Goal: Contribute content: Contribute content

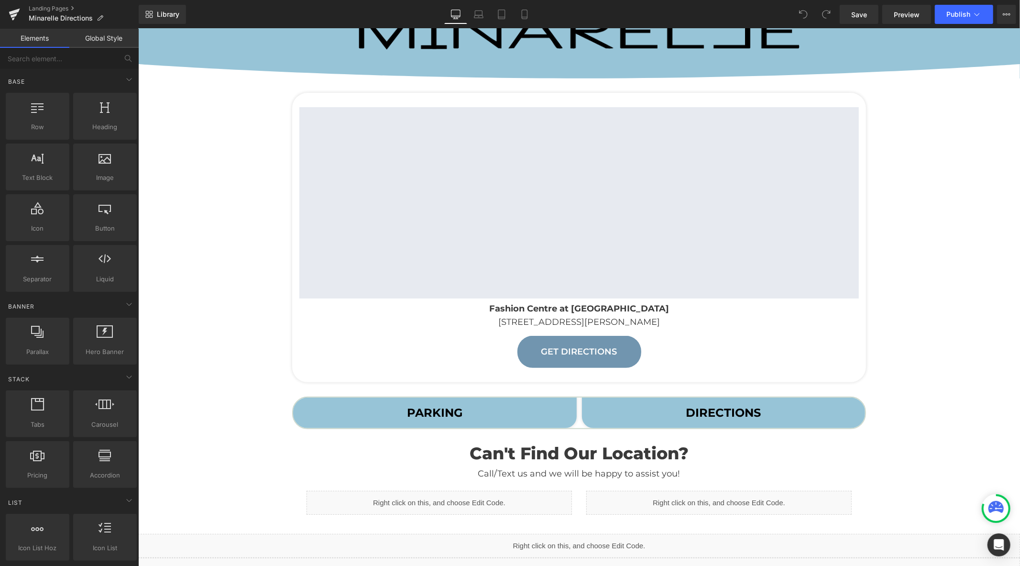
scroll to position [159, 0]
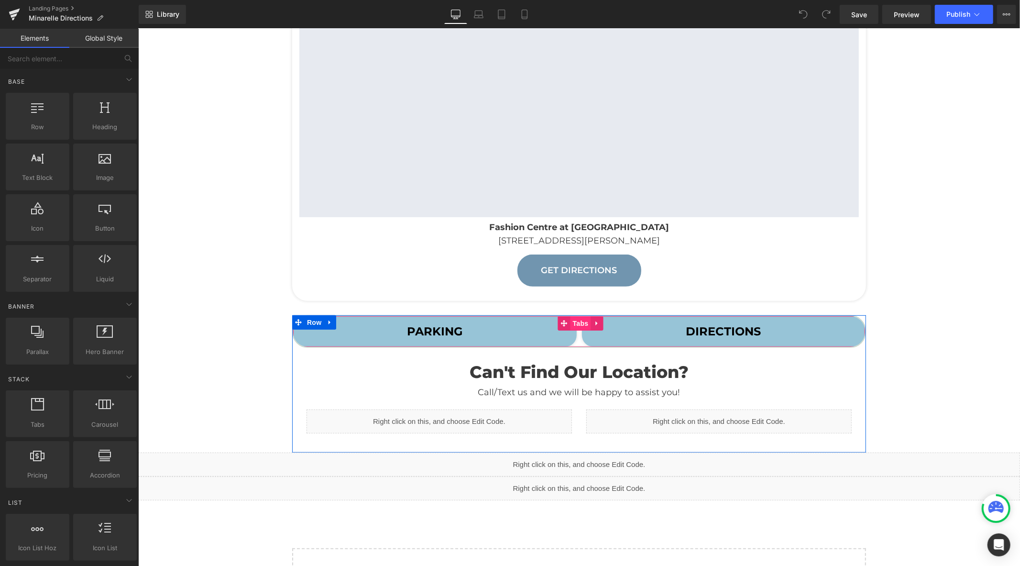
click at [577, 323] on span "Tabs" at bounding box center [580, 323] width 21 height 14
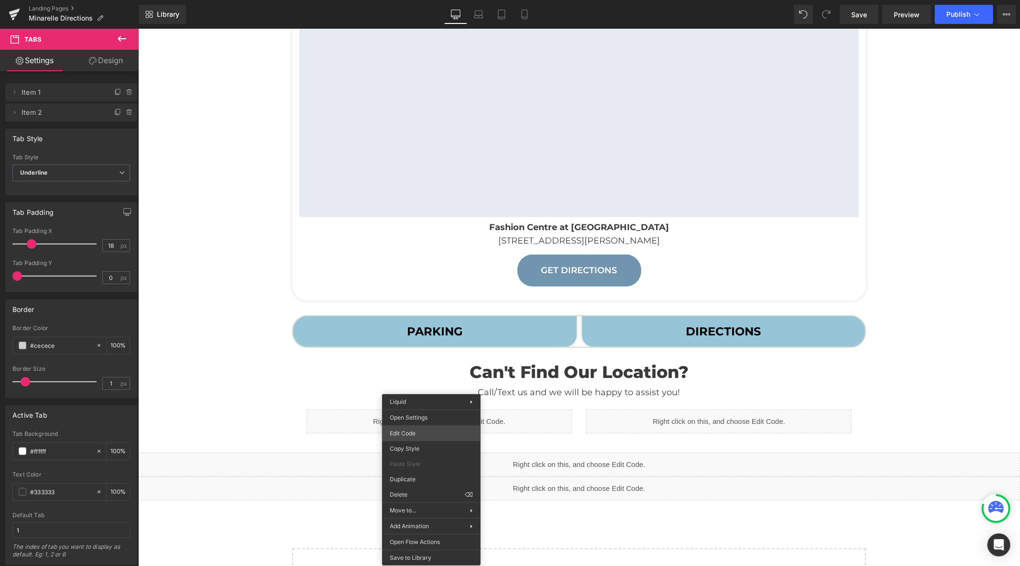
click at [427, 0] on div "Tabs You are previewing how the will restyle your page. You can not edit Elemen…" at bounding box center [510, 0] width 1020 height 0
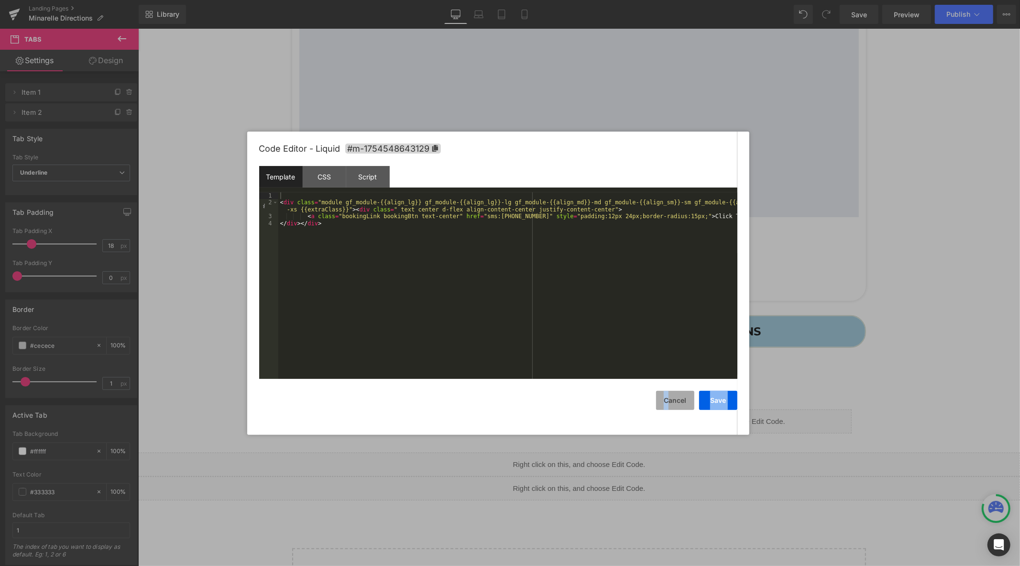
click at [668, 391] on div "Save Cancel" at bounding box center [498, 394] width 478 height 31
click at [673, 399] on button "Cancel" at bounding box center [675, 400] width 38 height 19
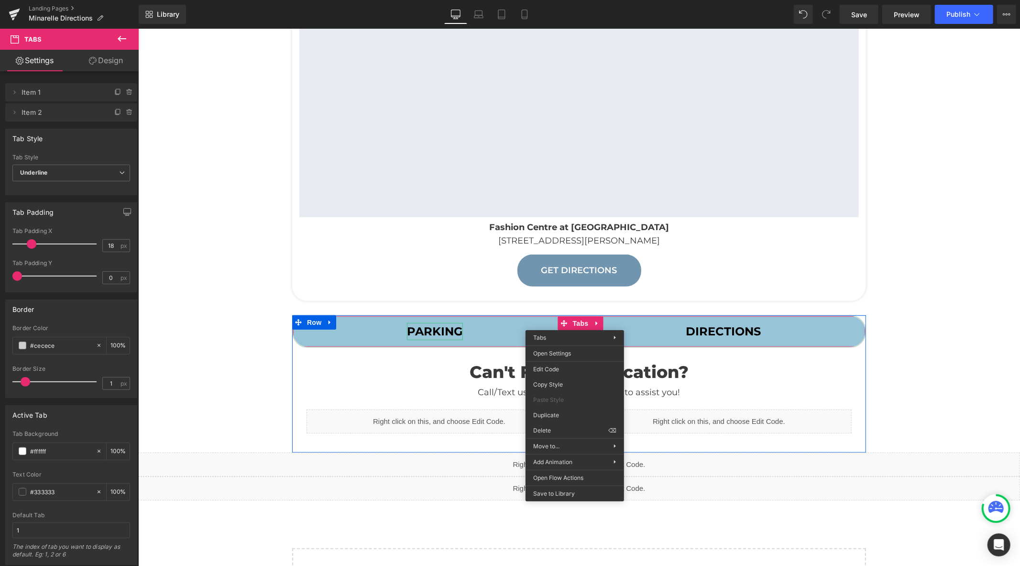
click at [441, 328] on strong "PARKING" at bounding box center [434, 331] width 56 height 14
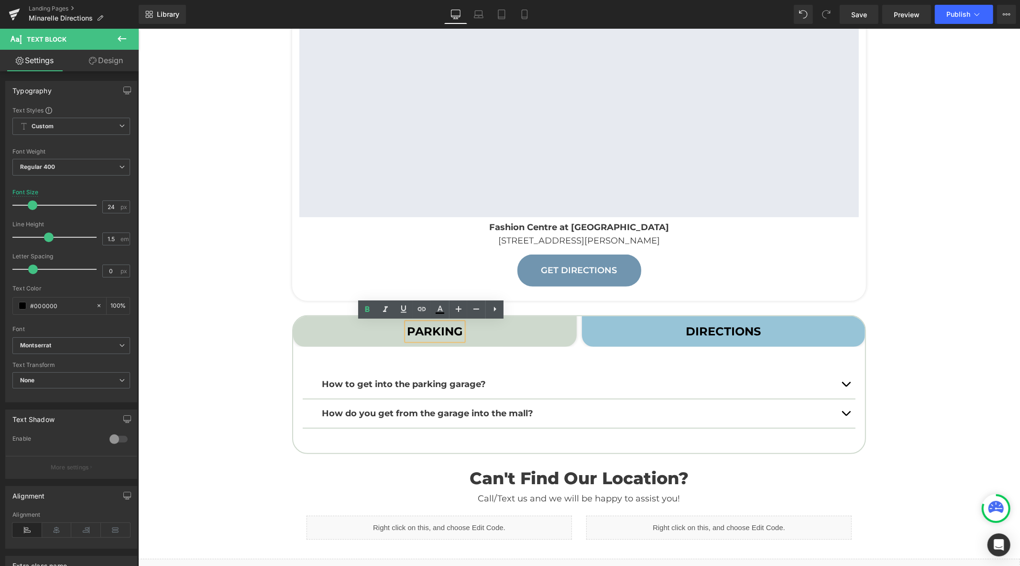
click at [223, 354] on div "Liquid Image Image Row Row Google Maps Fashion Centre at [GEOGRAPHIC_DATA] [STR…" at bounding box center [579, 300] width 882 height 863
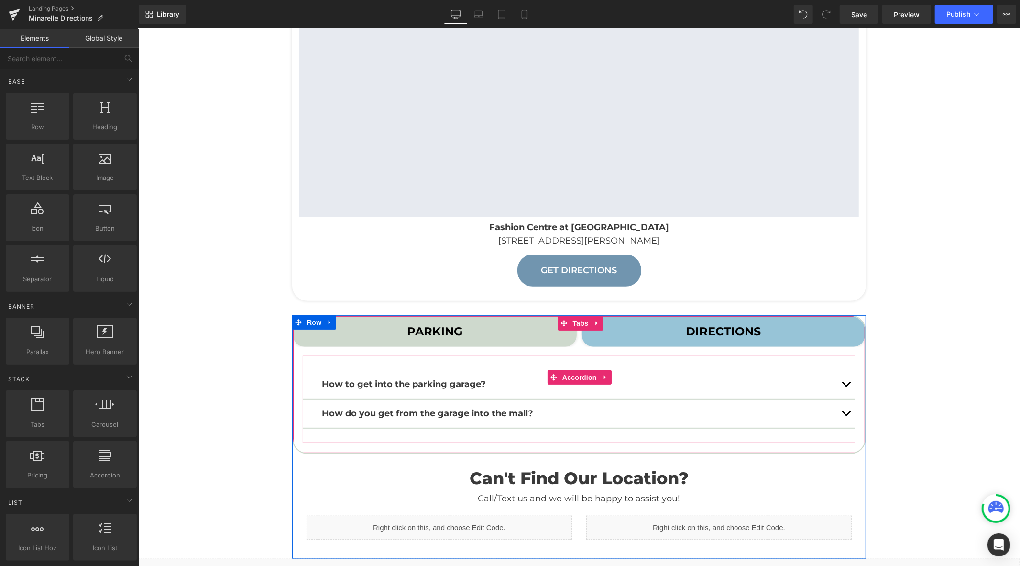
click at [845, 386] on span "button" at bounding box center [845, 386] width 0 height 0
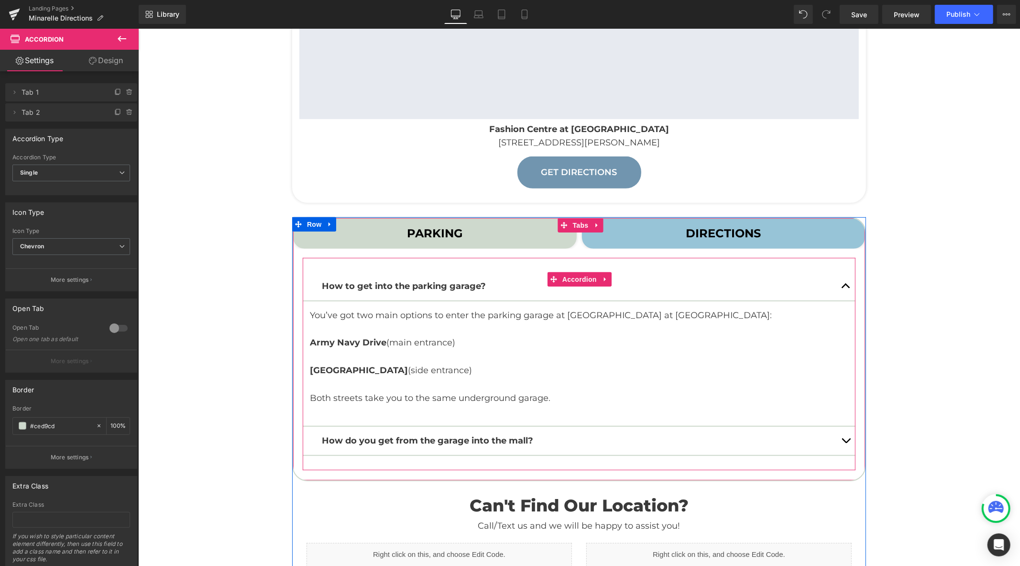
scroll to position [265, 0]
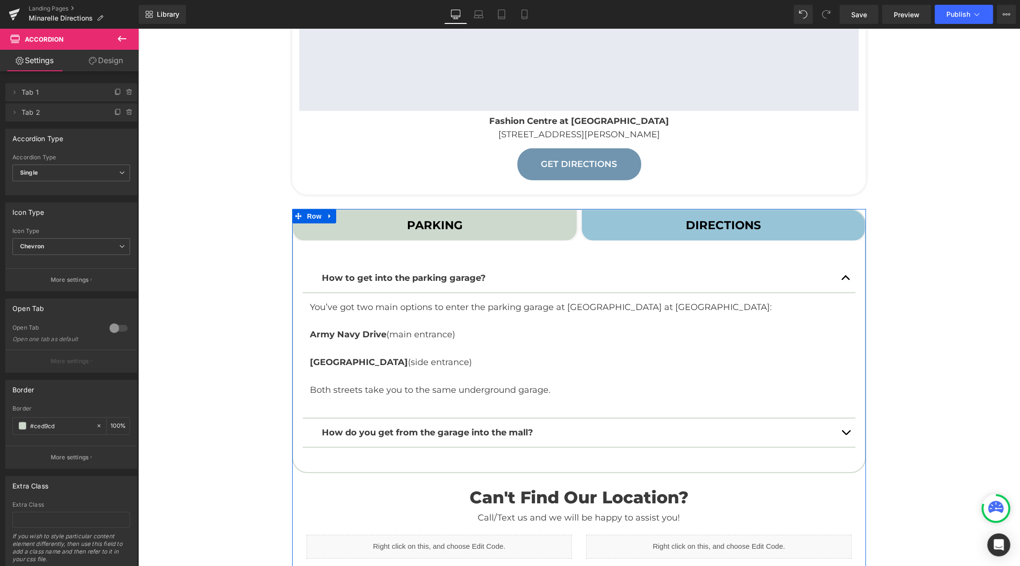
click at [843, 430] on button "button" at bounding box center [845, 432] width 19 height 28
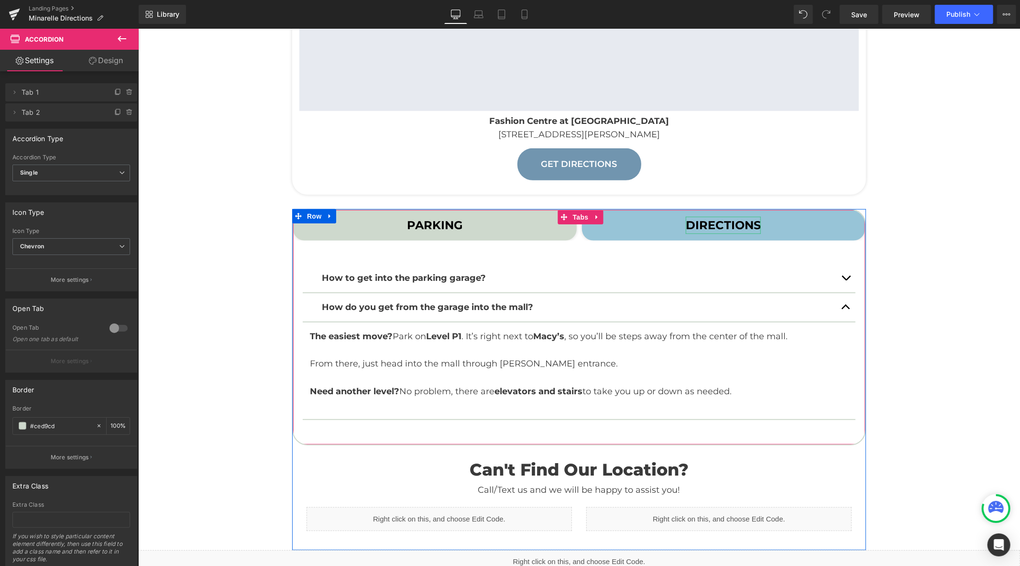
click at [731, 225] on strong "DIRECTIONS" at bounding box center [722, 225] width 75 height 14
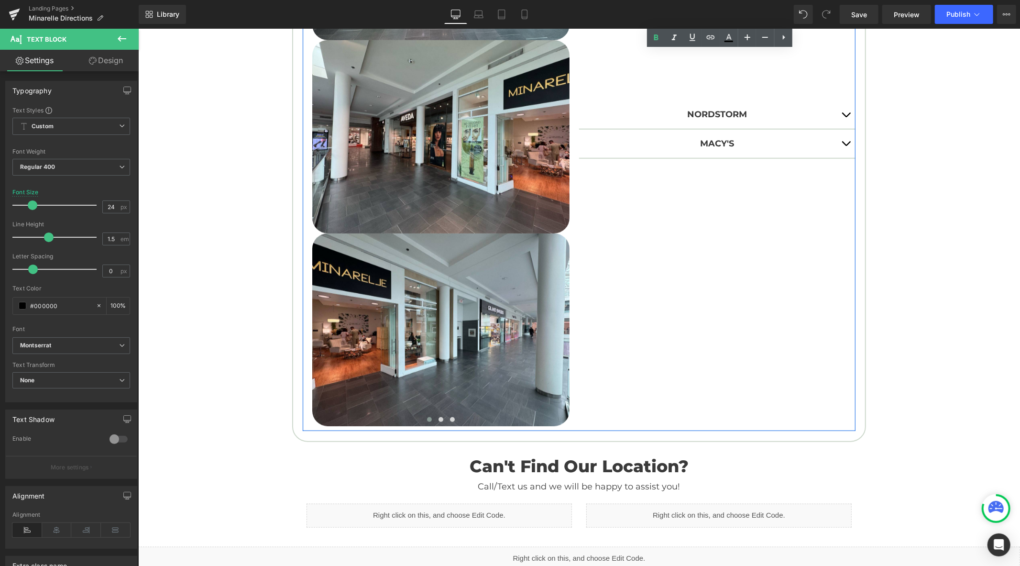
scroll to position [584, 0]
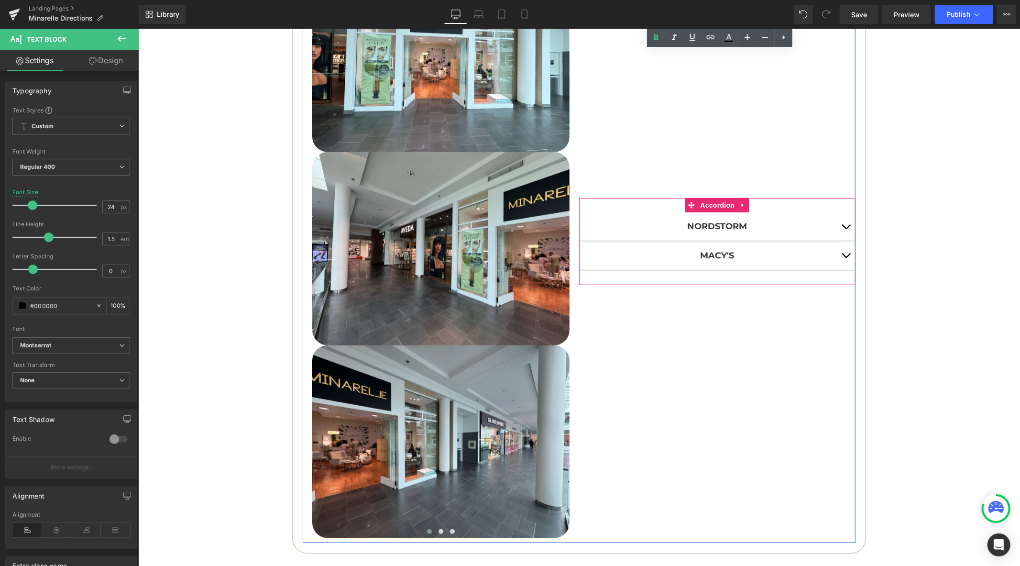
click at [837, 253] on button "button" at bounding box center [845, 255] width 19 height 28
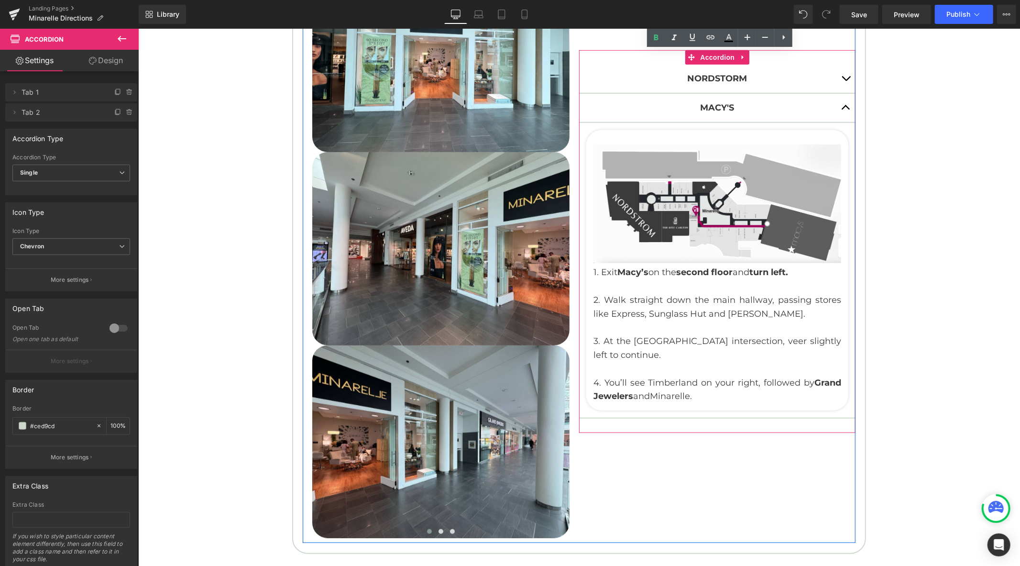
click at [842, 103] on button "button" at bounding box center [845, 107] width 19 height 28
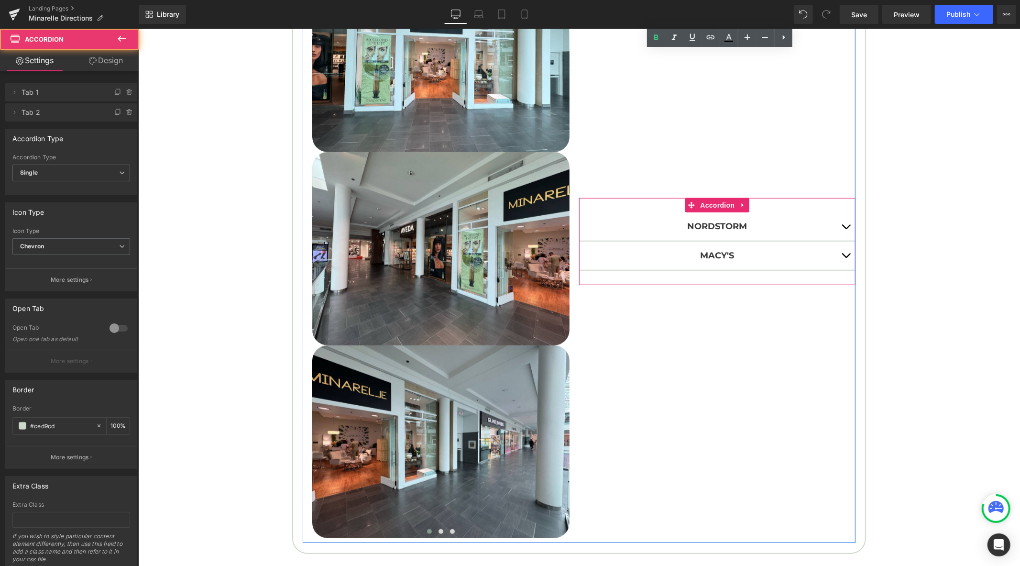
click at [841, 225] on button "button" at bounding box center [845, 226] width 19 height 28
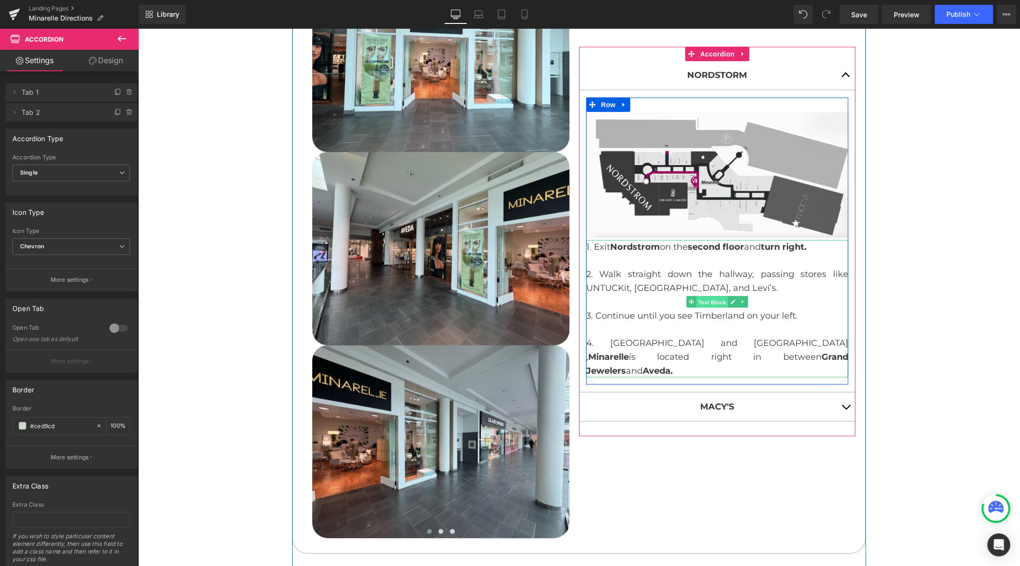
click at [708, 307] on span "Text Block" at bounding box center [712, 301] width 32 height 11
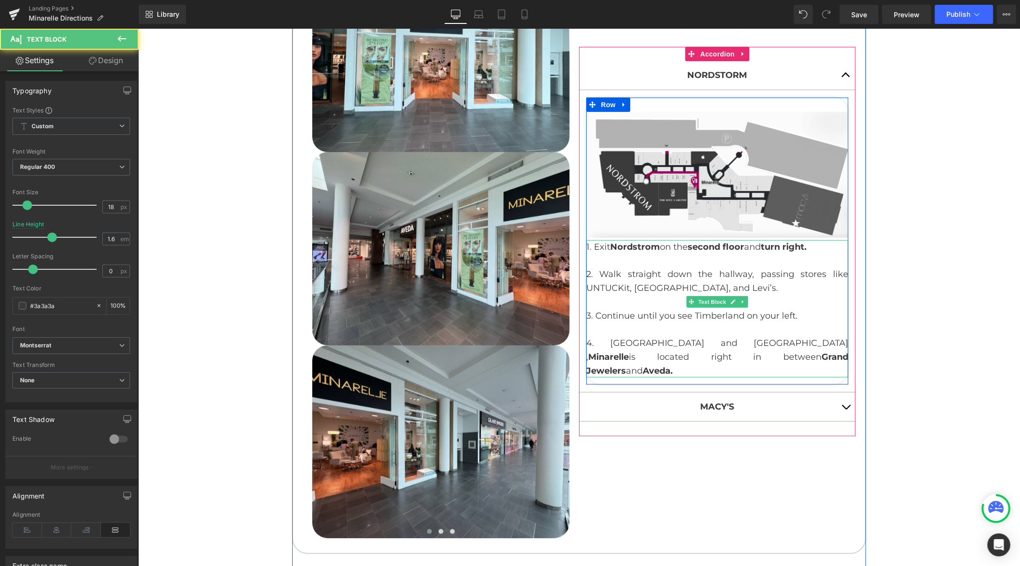
click at [788, 252] on strong "turn right." at bounding box center [783, 246] width 46 height 11
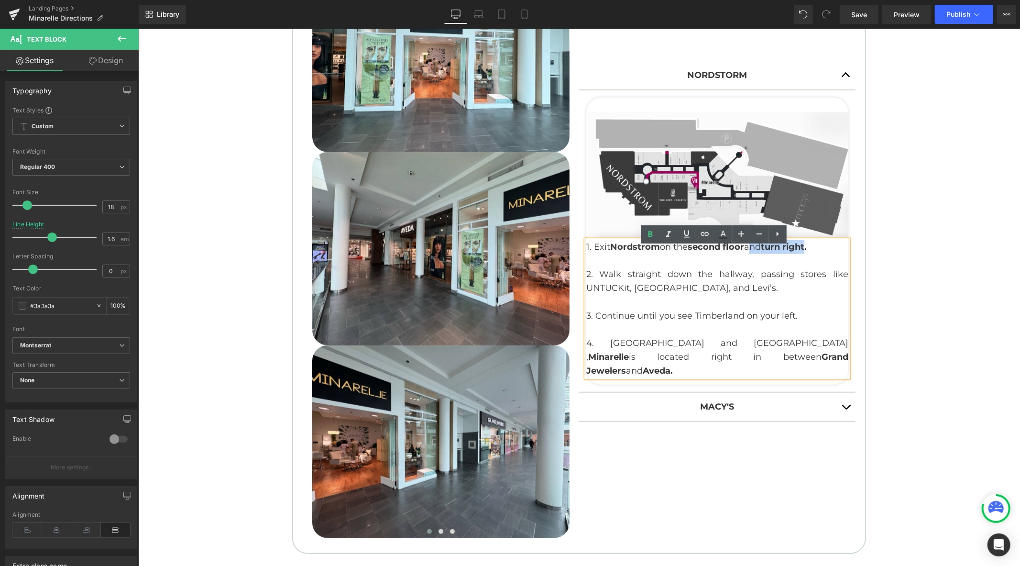
drag, startPoint x: 810, startPoint y: 252, endPoint x: 749, endPoint y: 254, distance: 60.8
click at [749, 253] on p "1. Exit Nordstrom on the second floor and turn right." at bounding box center [717, 247] width 262 height 14
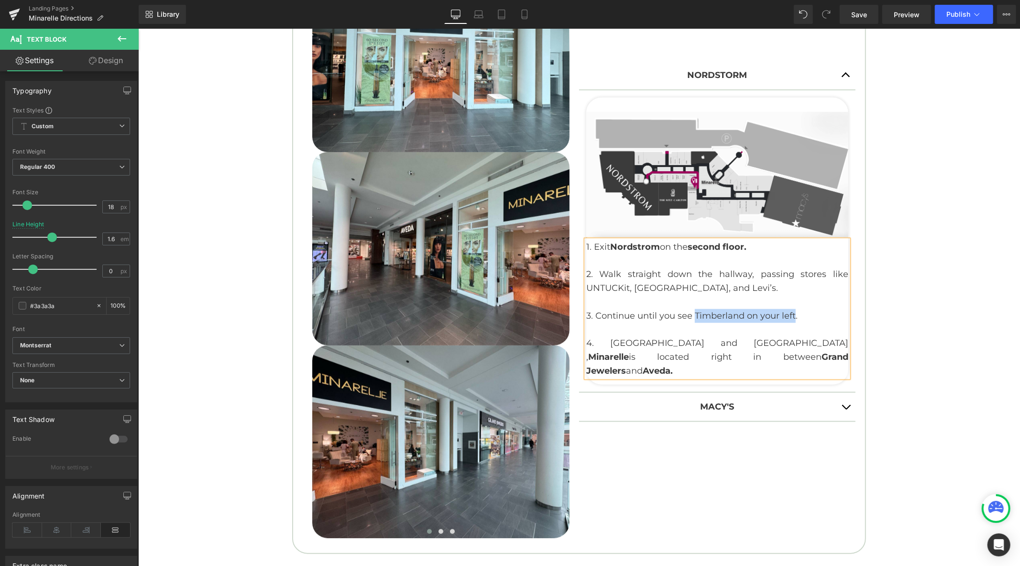
drag, startPoint x: 789, startPoint y: 322, endPoint x: 690, endPoint y: 324, distance: 98.5
click at [690, 322] on p "3. Continue until you see Timberland on your left." at bounding box center [717, 315] width 262 height 14
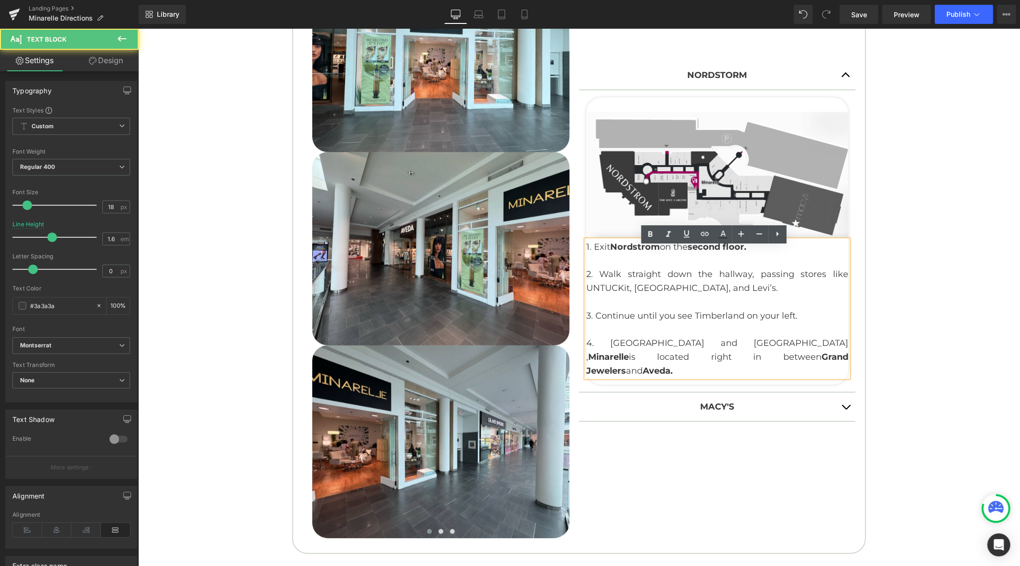
click at [701, 336] on p at bounding box center [717, 329] width 262 height 14
drag, startPoint x: 738, startPoint y: 323, endPoint x: 691, endPoint y: 323, distance: 46.9
click at [691, 322] on p "3. Continue until you see Timberland on your left." at bounding box center [717, 315] width 262 height 14
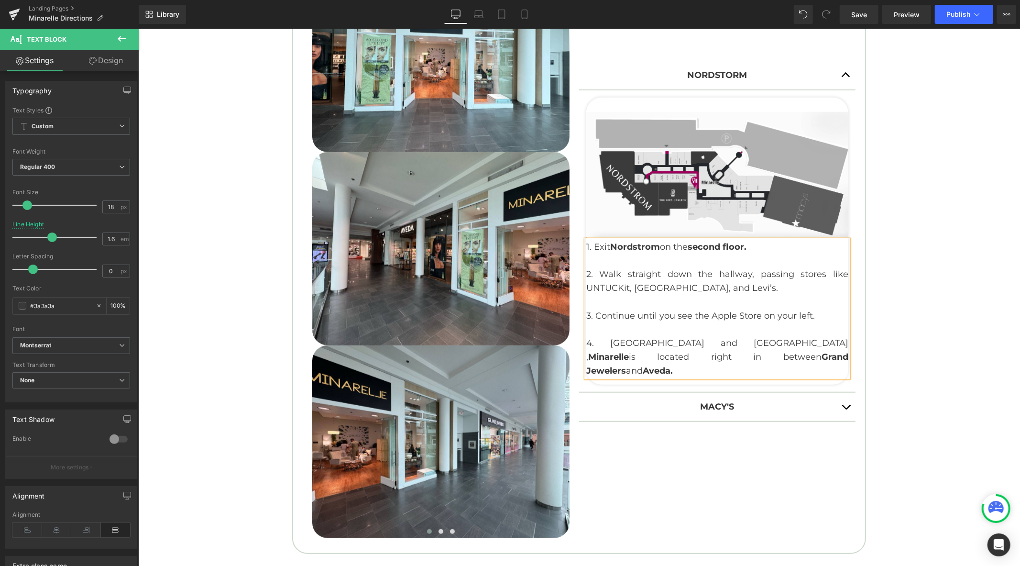
click at [806, 322] on p "3. Continue until you see the Apple Store on your left." at bounding box center [717, 315] width 262 height 14
drag, startPoint x: 792, startPoint y: 323, endPoint x: 772, endPoint y: 323, distance: 20.1
click at [772, 322] on p "3. Continue until you see the Apple Store on your left." at bounding box center [717, 315] width 262 height 14
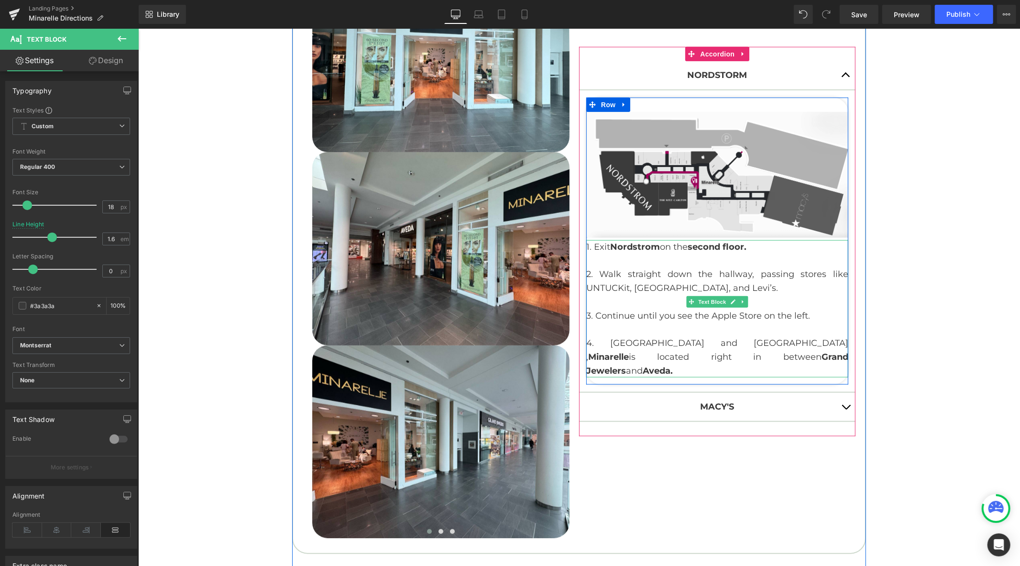
click at [800, 322] on p "3. Continue until you see the Apple Store on the left." at bounding box center [717, 315] width 262 height 14
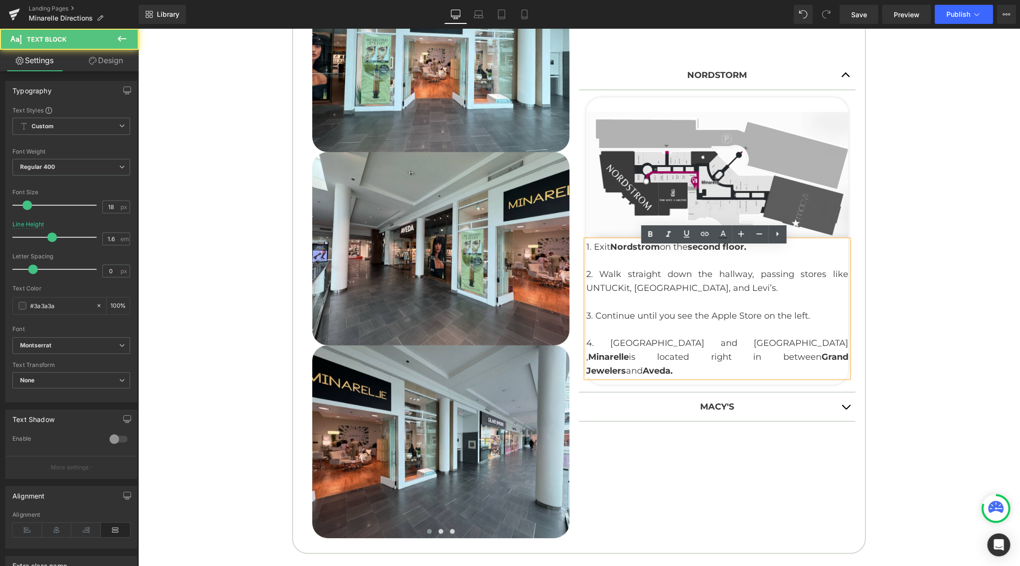
click at [803, 322] on p "3. Continue until you see the Apple Store on the left." at bounding box center [717, 315] width 262 height 14
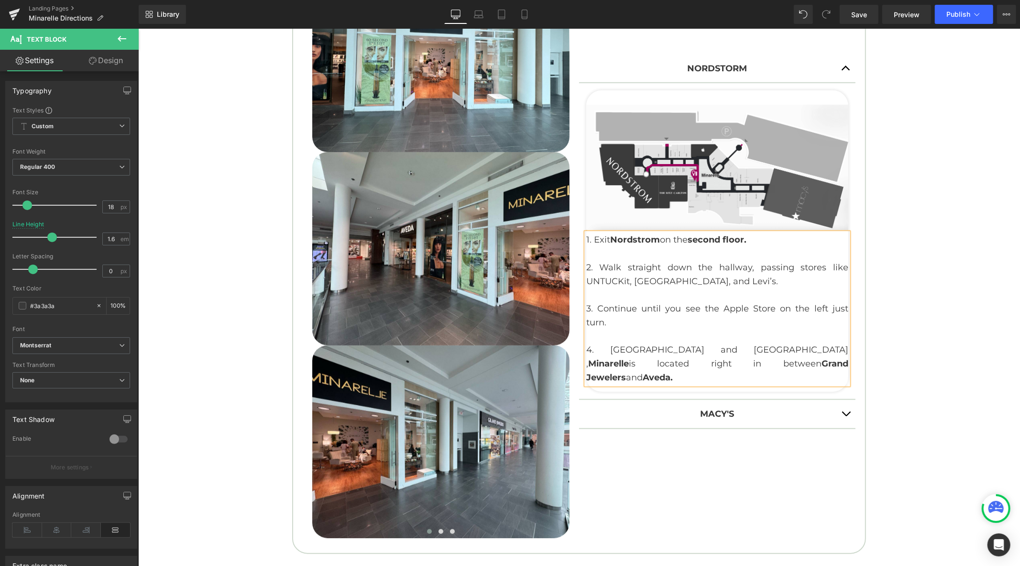
scroll to position [577, 0]
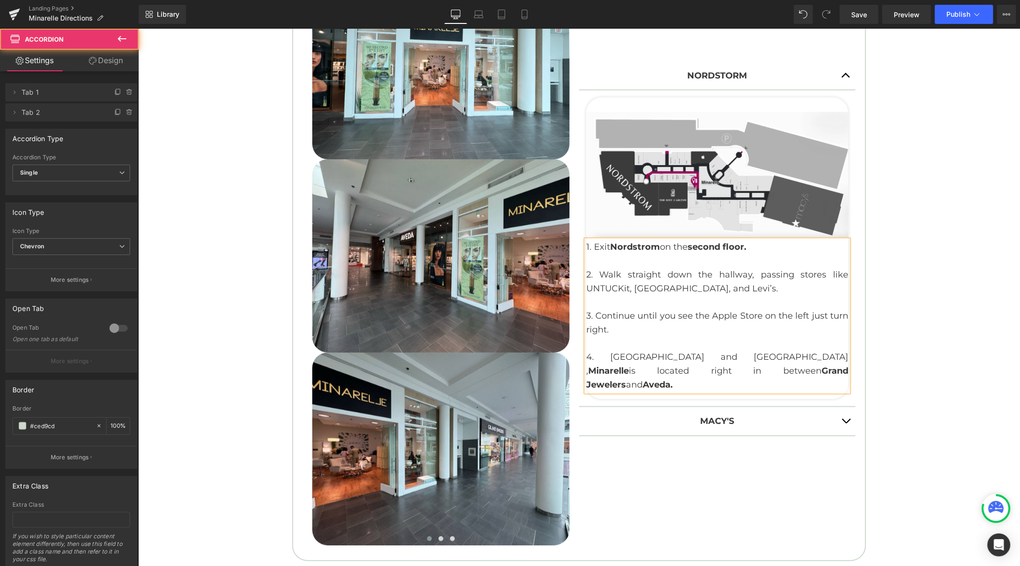
click at [841, 411] on button "button" at bounding box center [845, 420] width 19 height 28
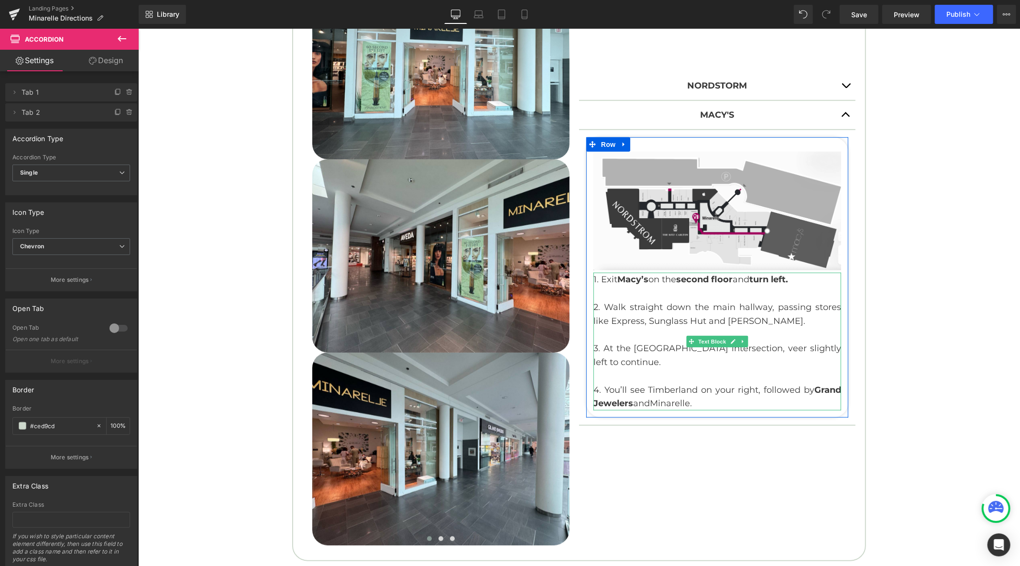
click at [780, 326] on p "2. Walk straight down the main hallway, passing stores like Express, Sunglass H…" at bounding box center [717, 314] width 248 height 28
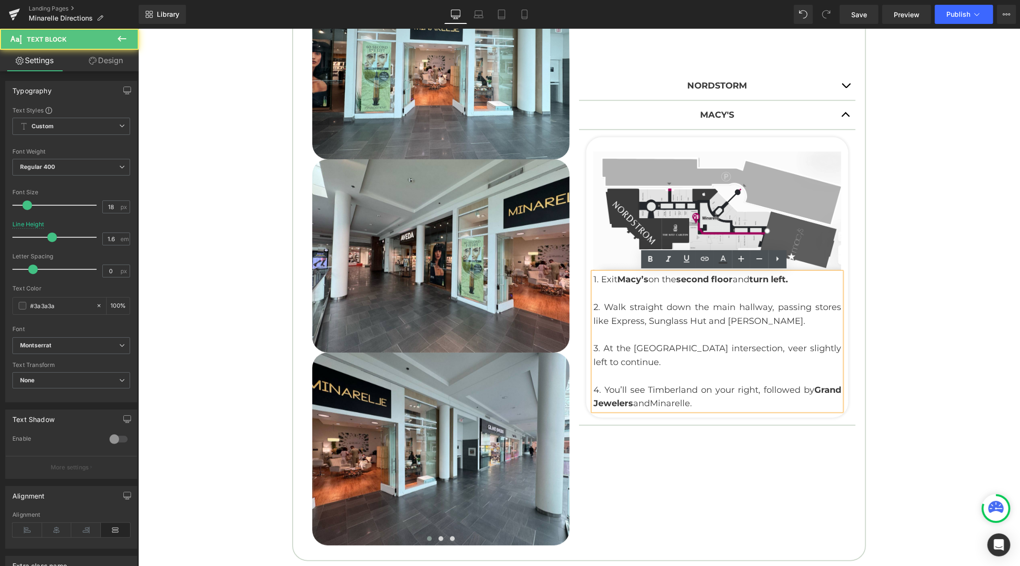
click at [756, 354] on p "3. At the [GEOGRAPHIC_DATA] intersection, veer slightly left to continue." at bounding box center [717, 355] width 248 height 28
click at [748, 359] on p "3. At the [GEOGRAPHIC_DATA] intersection, veer slightly left to continue." at bounding box center [717, 355] width 248 height 28
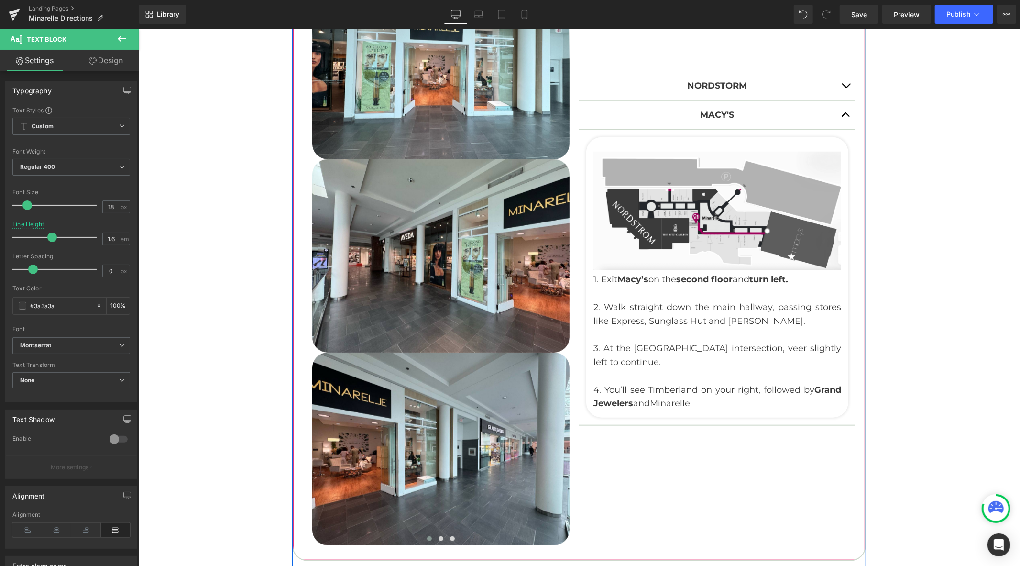
click at [845, 88] on span "button" at bounding box center [845, 88] width 0 height 0
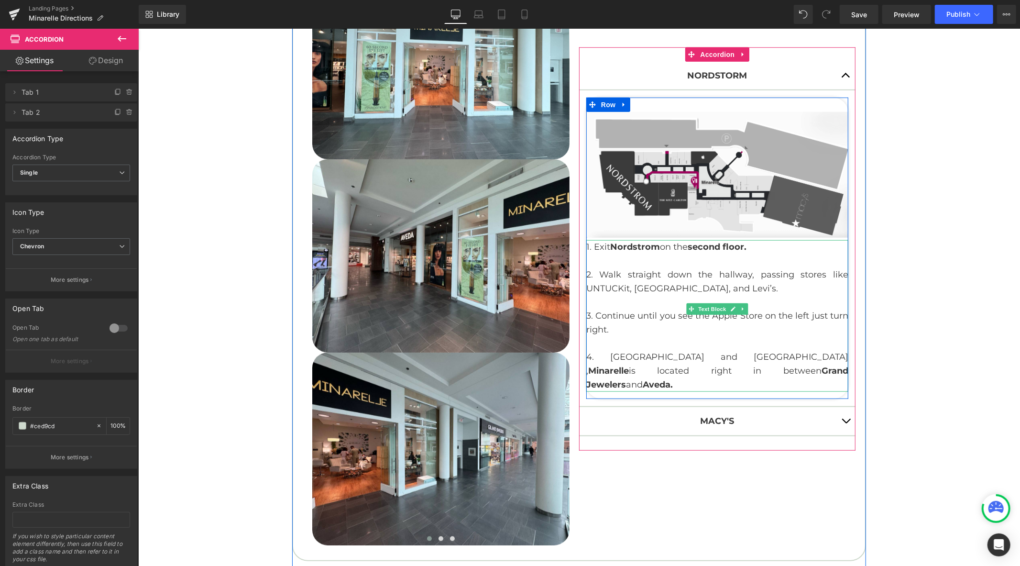
click at [670, 359] on p "4. [GEOGRAPHIC_DATA] and [GEOGRAPHIC_DATA] , [GEOGRAPHIC_DATA] is located right…" at bounding box center [717, 370] width 262 height 41
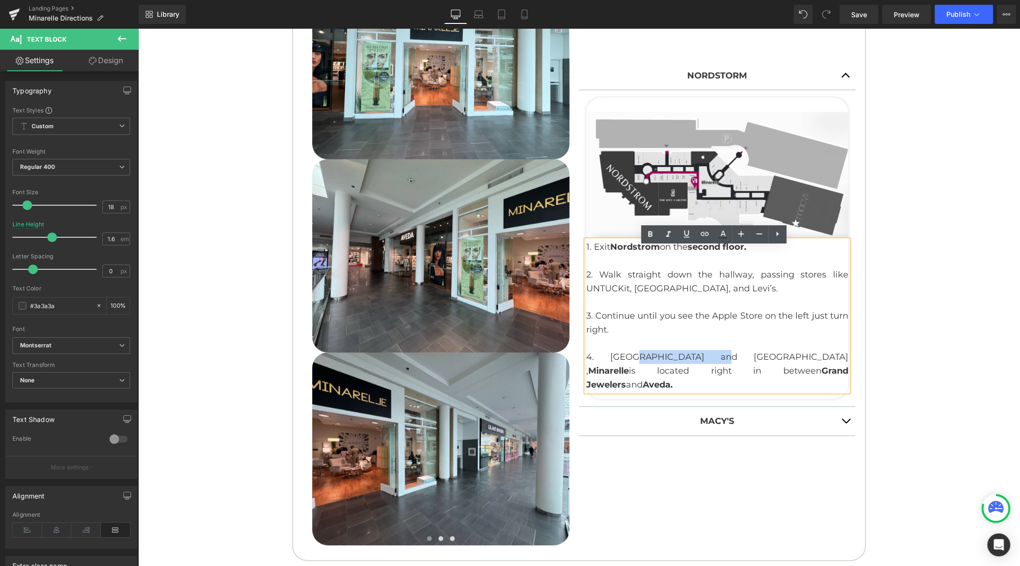
drag, startPoint x: 685, startPoint y: 365, endPoint x: 615, endPoint y: 363, distance: 70.3
click at [615, 363] on p "4. [GEOGRAPHIC_DATA] and [GEOGRAPHIC_DATA] , [GEOGRAPHIC_DATA] is located right…" at bounding box center [717, 370] width 262 height 41
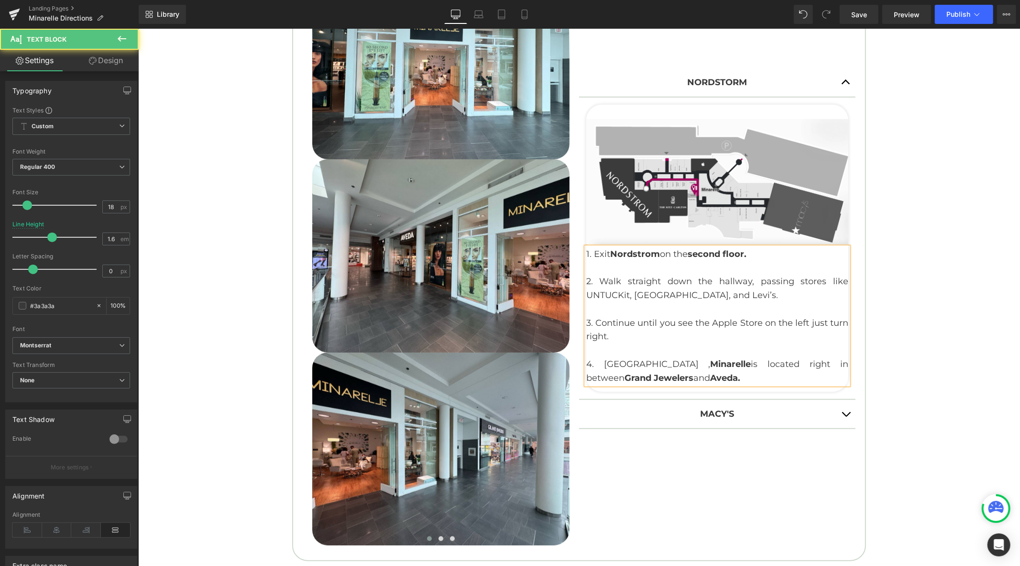
click at [697, 364] on p "4. [GEOGRAPHIC_DATA] , [GEOGRAPHIC_DATA] is located right in between [GEOGRAPHI…" at bounding box center [717, 371] width 262 height 28
click at [752, 455] on div "Nordstorm Text Block Image 1. Exit Nordstrom on the second floor . 2. Walk stra…" at bounding box center [717, 248] width 276 height 593
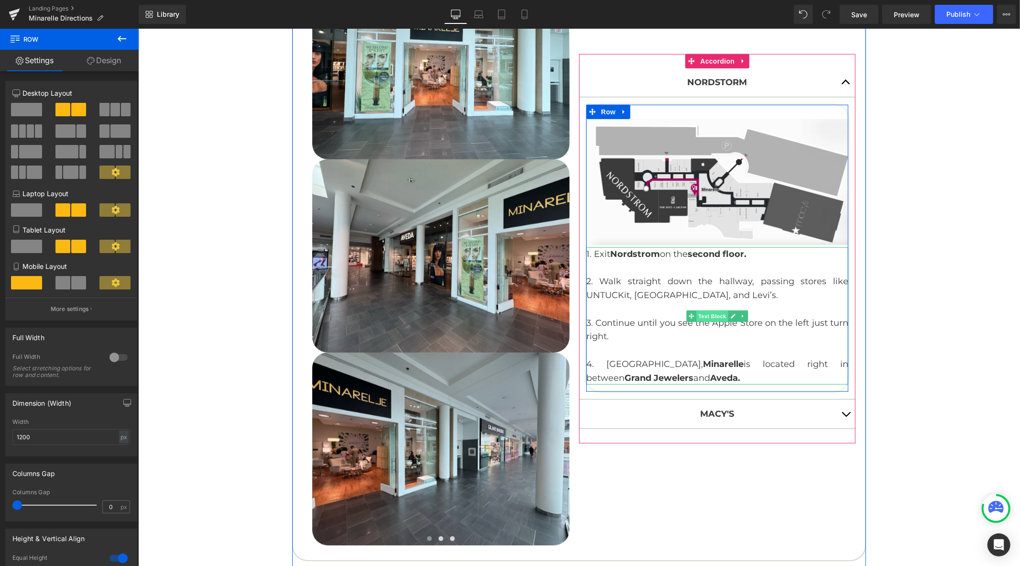
click at [715, 320] on span "Text Block" at bounding box center [712, 315] width 32 height 11
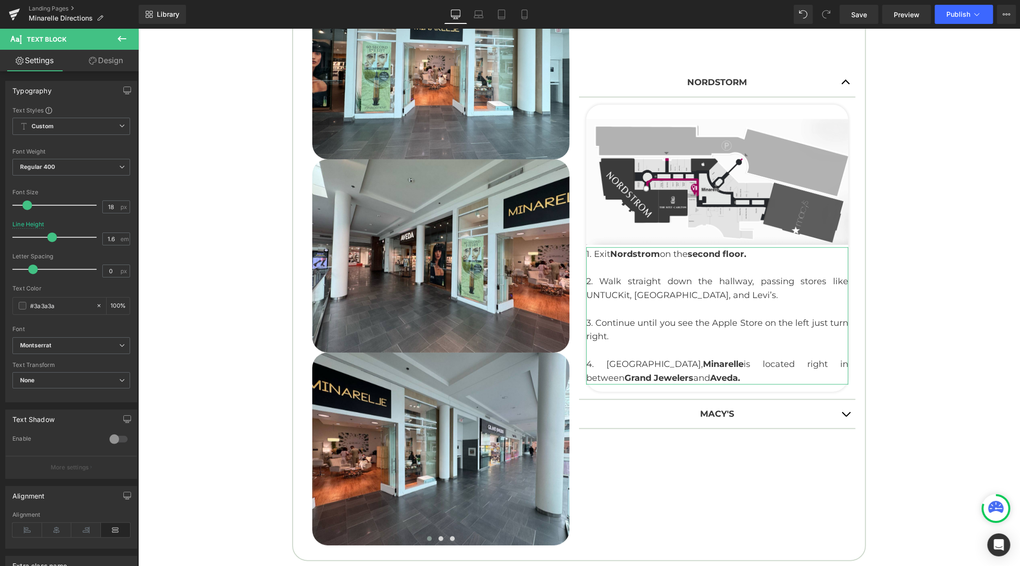
click at [107, 68] on link "Design" at bounding box center [105, 61] width 69 height 22
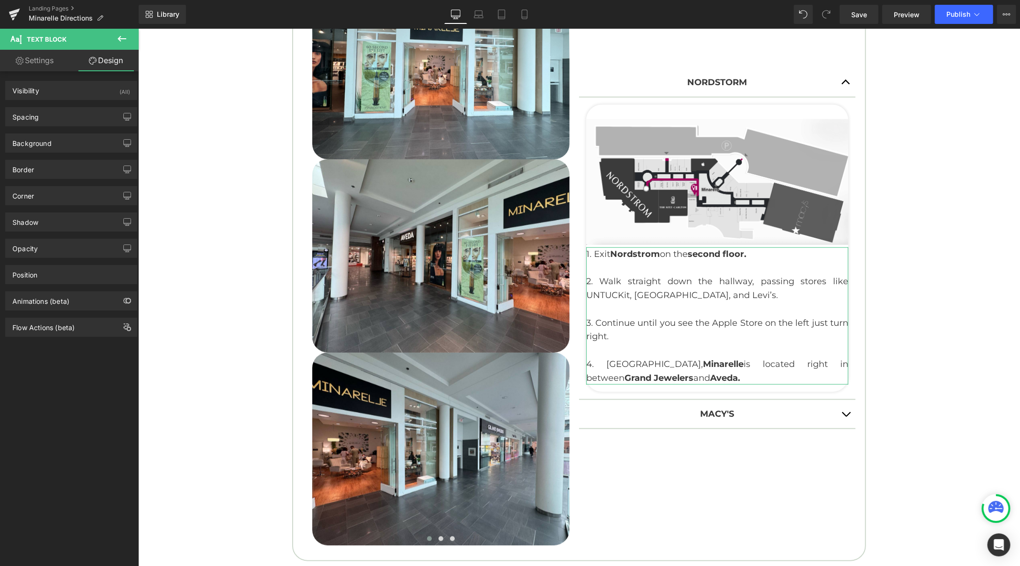
click at [51, 126] on div "Background Color & Image color transparent Color transparent 0 % Image Replace …" at bounding box center [71, 139] width 143 height 26
click at [54, 123] on div "Spacing" at bounding box center [71, 117] width 131 height 18
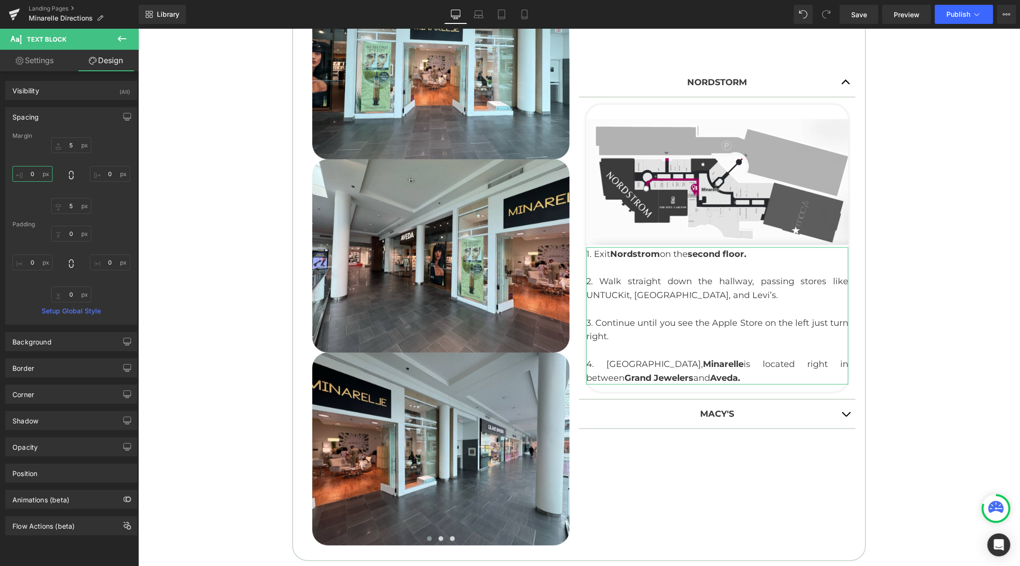
click at [39, 169] on input "0" at bounding box center [32, 174] width 40 height 16
type input "5"
click at [109, 174] on input "0" at bounding box center [110, 174] width 40 height 16
type input "5"
click at [44, 173] on input "5" at bounding box center [32, 174] width 40 height 16
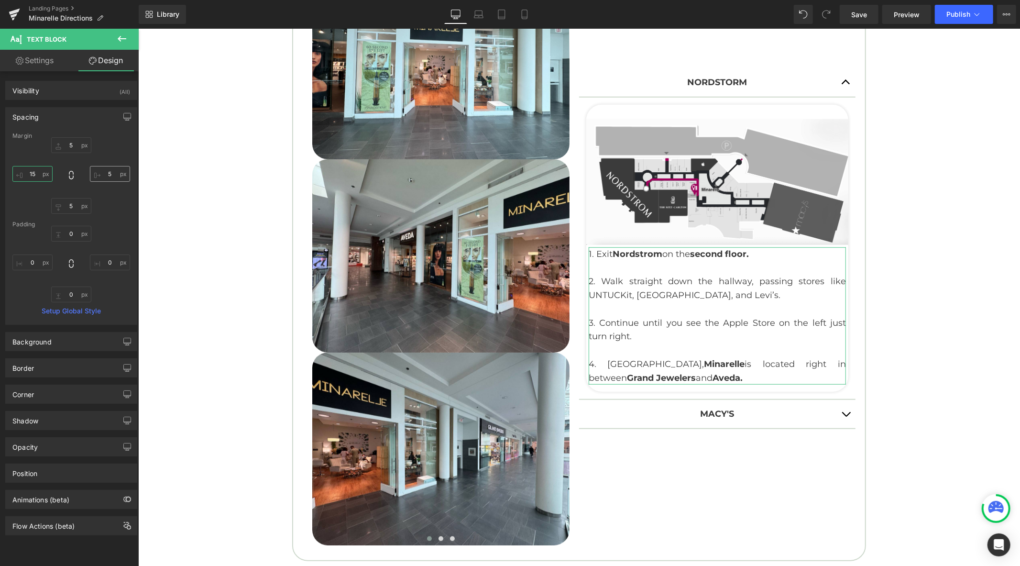
type input "15"
click at [108, 174] on input "5" at bounding box center [110, 174] width 40 height 16
type input "15"
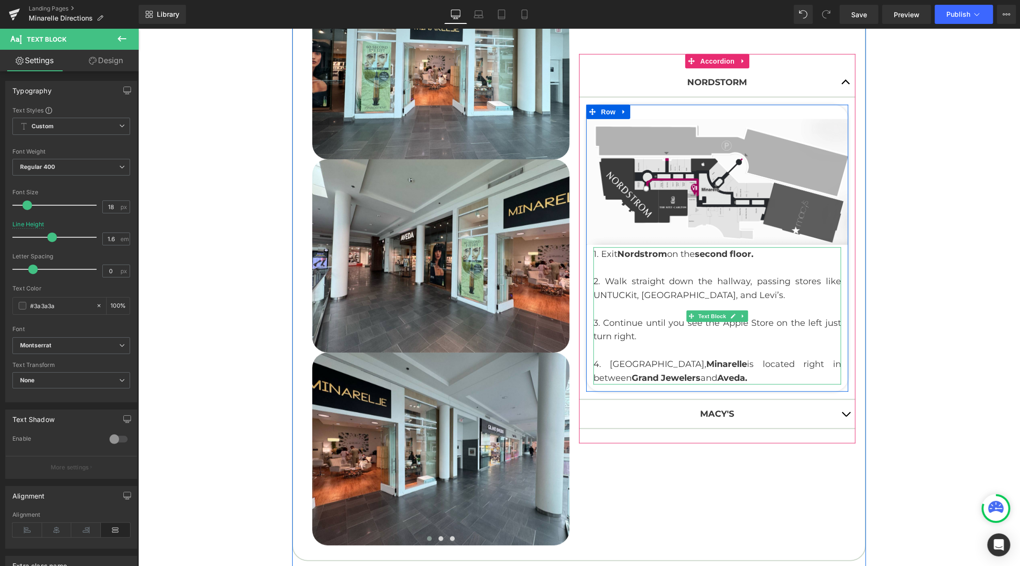
click at [746, 283] on p "2. Walk straight down the hallway, passing stores like UNTUCKit, [GEOGRAPHIC_DA…" at bounding box center [717, 288] width 248 height 28
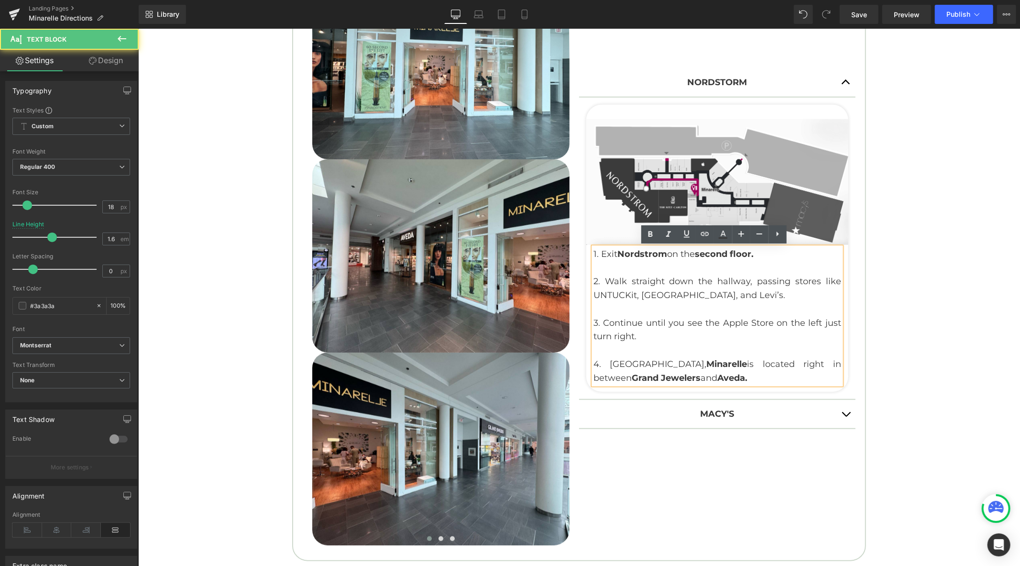
click at [712, 337] on p "3. Continue until you see the Apple Store on the left just turn right." at bounding box center [717, 330] width 248 height 28
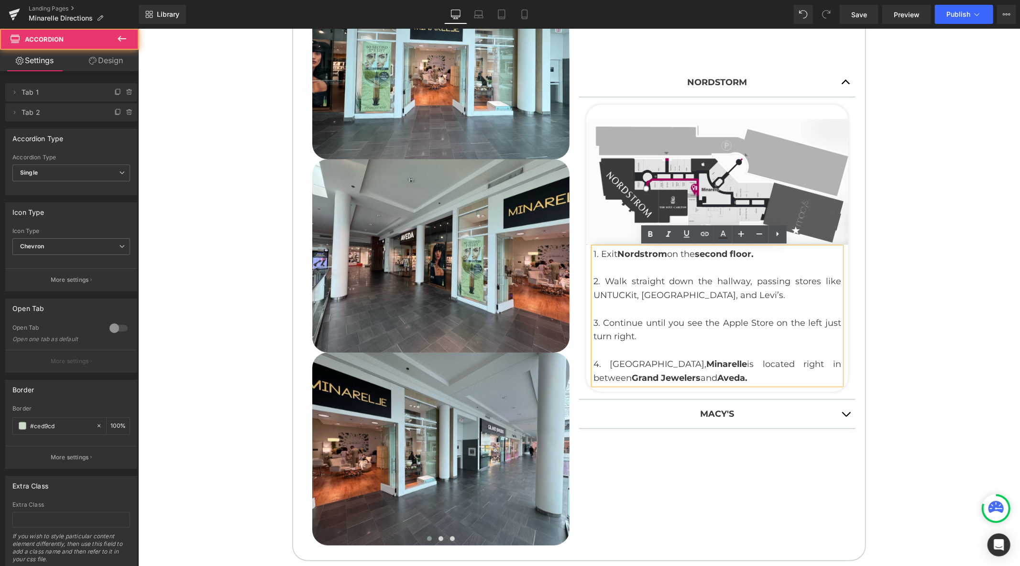
click at [846, 408] on button "button" at bounding box center [845, 413] width 19 height 28
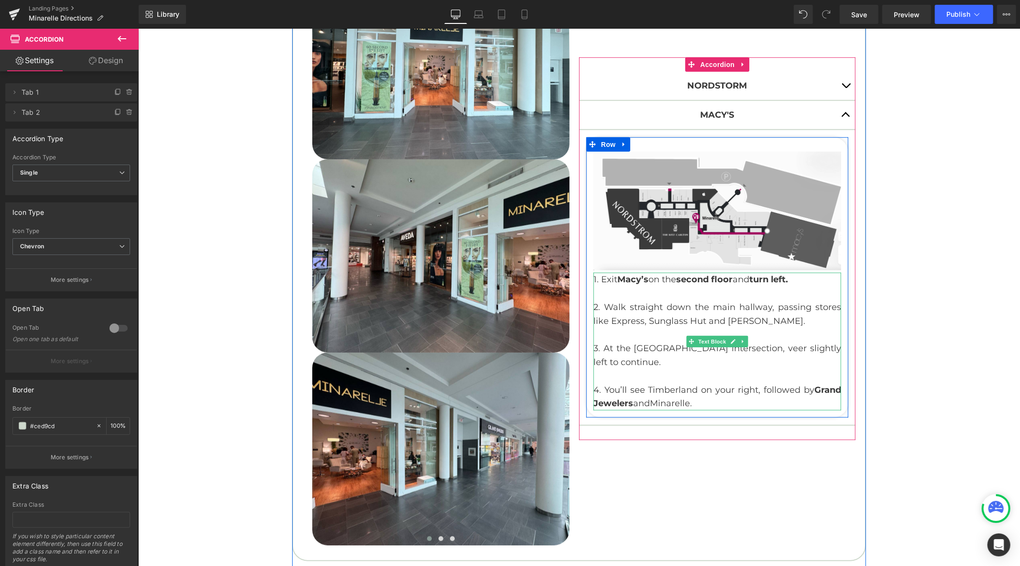
click at [734, 281] on span "1. Exit Macy’s on the second floor and turn left." at bounding box center [690, 279] width 195 height 11
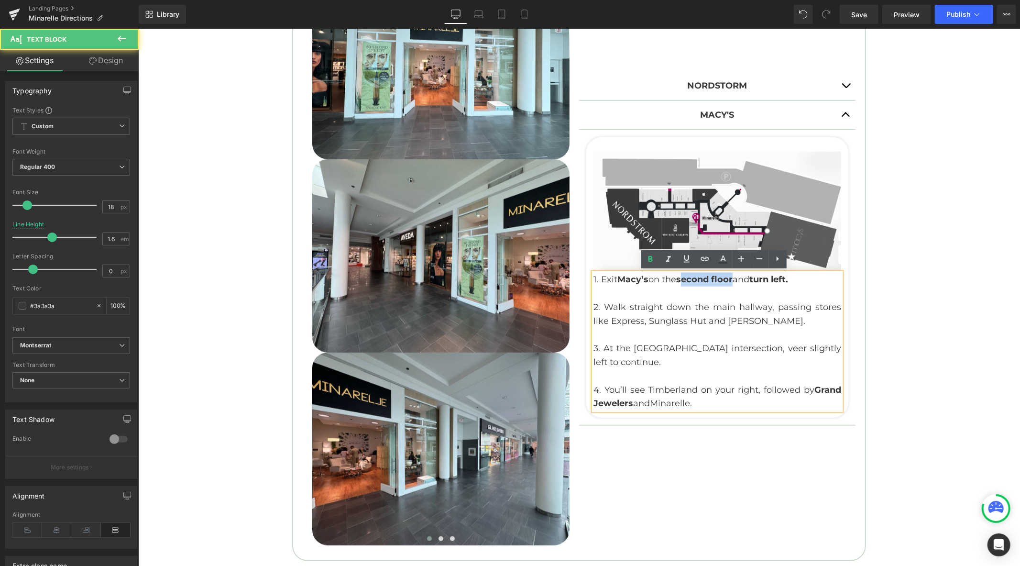
drag, startPoint x: 732, startPoint y: 279, endPoint x: 680, endPoint y: 278, distance: 51.7
click at [680, 278] on strong "second floor" at bounding box center [704, 279] width 56 height 11
click at [692, 279] on strong "second floor" at bounding box center [704, 279] width 56 height 11
drag, startPoint x: 708, startPoint y: 279, endPoint x: 678, endPoint y: 278, distance: 30.1
click at [678, 278] on strong "second floor" at bounding box center [704, 279] width 56 height 11
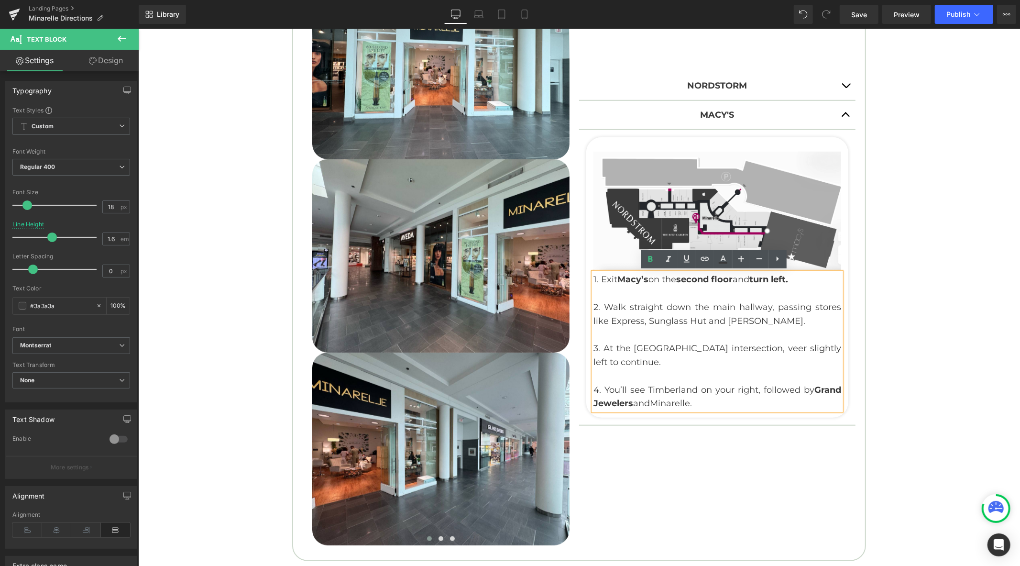
click at [695, 290] on p at bounding box center [717, 293] width 248 height 14
drag, startPoint x: 711, startPoint y: 280, endPoint x: 678, endPoint y: 279, distance: 33.0
click at [678, 279] on strong "second floor" at bounding box center [704, 279] width 56 height 11
click at [703, 286] on p at bounding box center [717, 293] width 248 height 14
drag, startPoint x: 708, startPoint y: 279, endPoint x: 679, endPoint y: 279, distance: 28.7
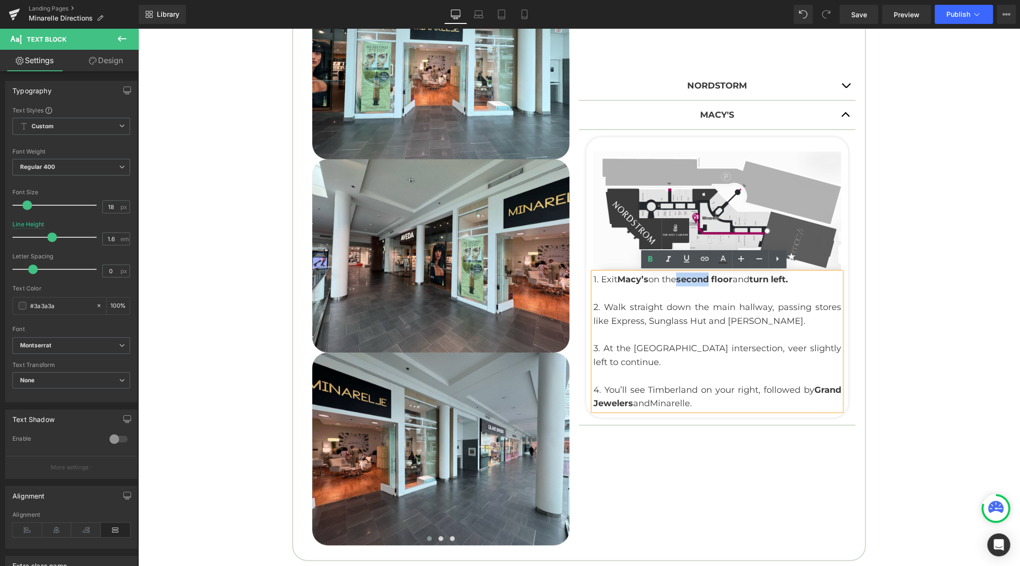
click at [679, 279] on strong "second floor" at bounding box center [704, 279] width 56 height 11
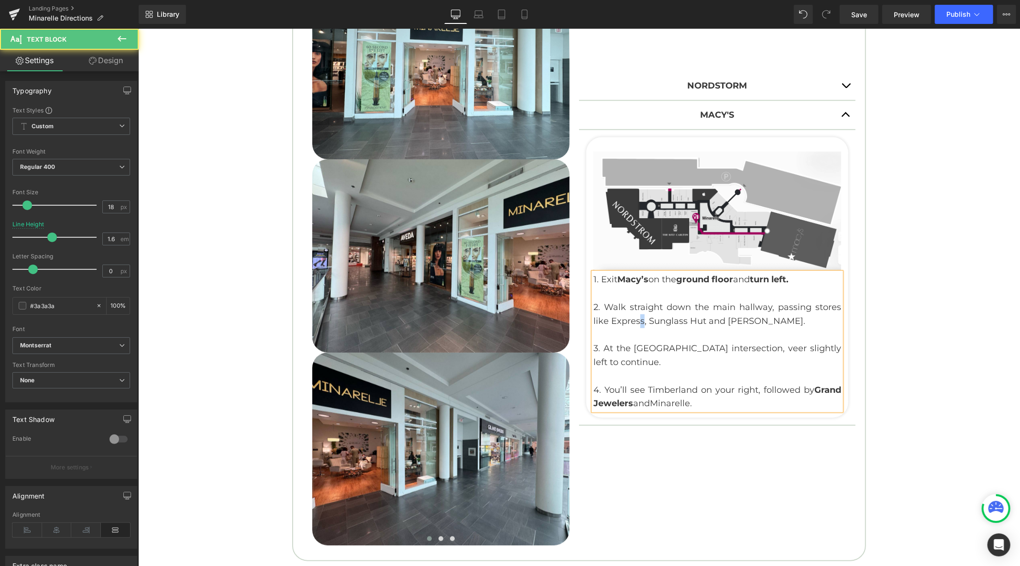
click at [634, 322] on p "2. Walk straight down the main hallway, passing stores like Express, Sunglass H…" at bounding box center [717, 314] width 248 height 28
click at [664, 320] on p "2. Walk straight down the main hallway, passing stores like Express, Sunglass H…" at bounding box center [717, 314] width 248 height 28
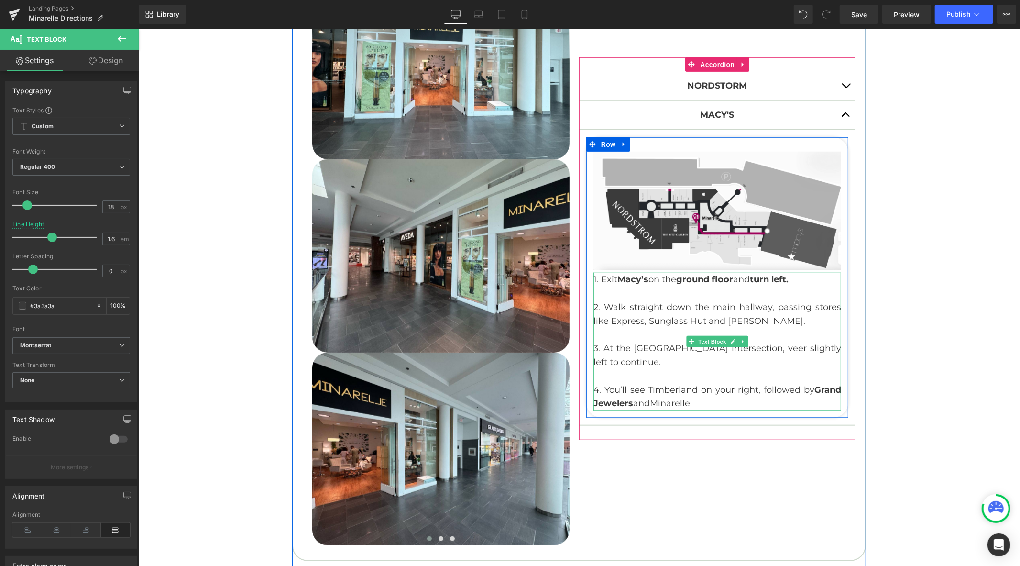
click at [760, 317] on p "2. Walk straight down the main hallway, passing stores like Express, Sunglass H…" at bounding box center [717, 314] width 248 height 28
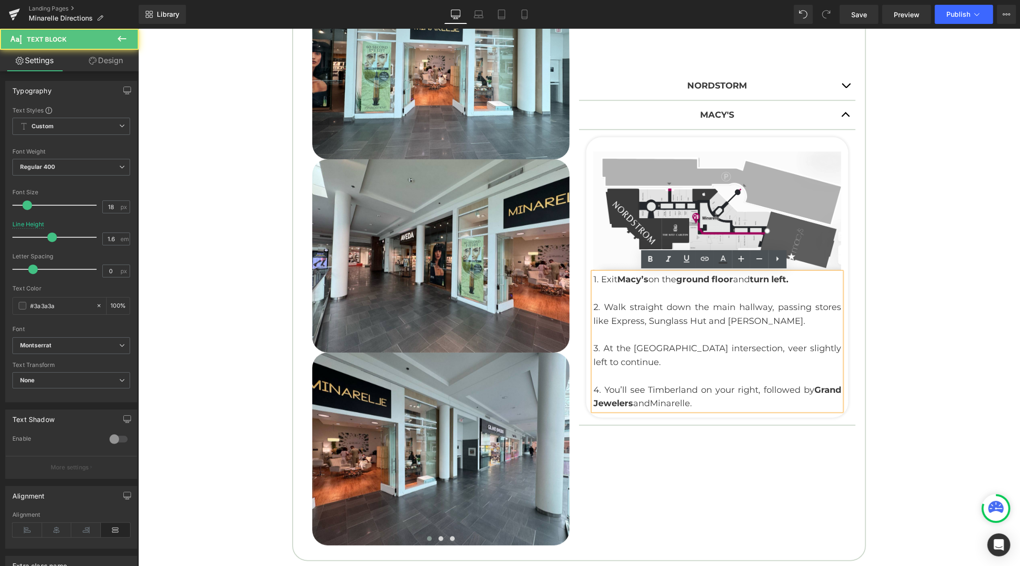
click at [747, 319] on p "2. Walk straight down the main hallway, passing stores like Express, Sunglass H…" at bounding box center [717, 314] width 248 height 28
click at [753, 322] on p "2. Walk straight down the main hallway, passing stores like Express, Sunglass H…" at bounding box center [717, 314] width 248 height 28
click at [748, 321] on p "2. Walk straight down the main hallway, passing stores like Express, Sunglass H…" at bounding box center [717, 314] width 248 height 28
drag, startPoint x: 800, startPoint y: 278, endPoint x: 754, endPoint y: 279, distance: 46.4
click at [754, 279] on p "1. Exit Macy’s on the ground floor and turn left." at bounding box center [717, 279] width 248 height 14
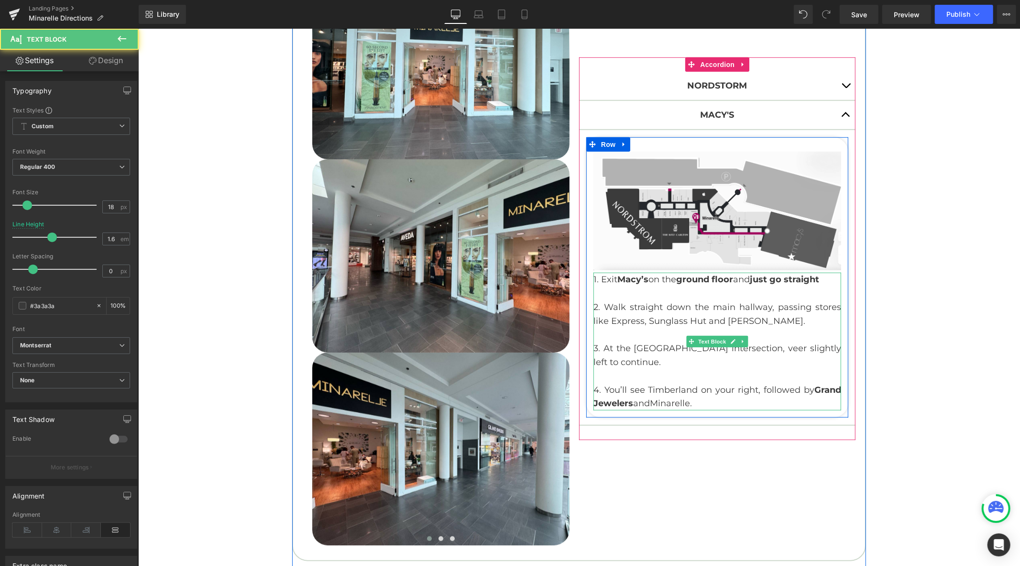
click at [639, 322] on p "2. Walk straight down the main hallway, passing stores like Express, Sunglass H…" at bounding box center [717, 314] width 248 height 28
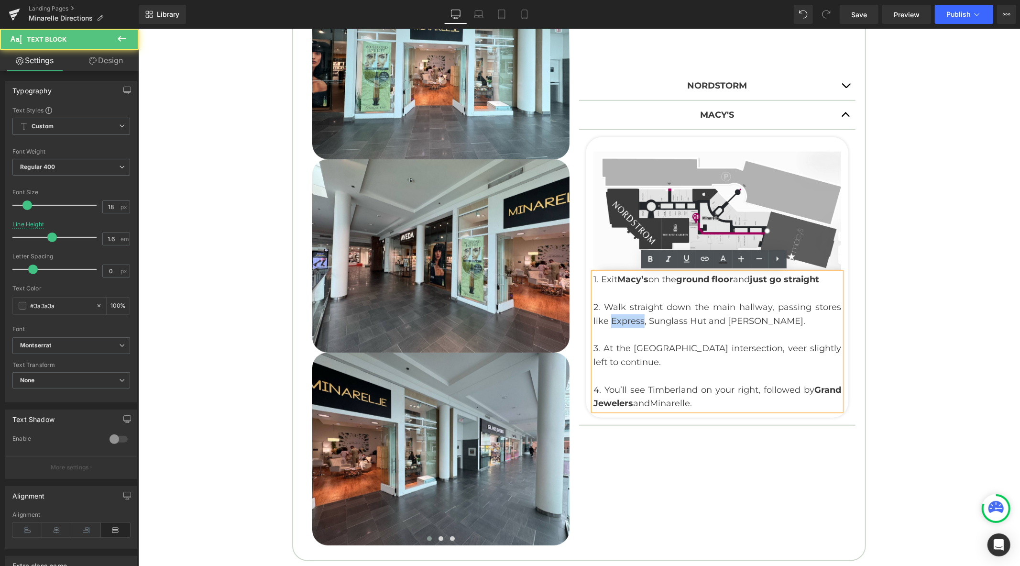
drag, startPoint x: 638, startPoint y: 321, endPoint x: 607, endPoint y: 321, distance: 31.1
click at [607, 321] on p "2. Walk straight down the main hallway, passing stores like Express, Sunglass H…" at bounding box center [717, 314] width 248 height 28
drag, startPoint x: 695, startPoint y: 320, endPoint x: 640, endPoint y: 321, distance: 55.5
click at [640, 321] on p "2. Walk straight down the main hallway, passing stores like Uniqlo, Sunglass Hu…" at bounding box center [717, 314] width 248 height 28
drag, startPoint x: 705, startPoint y: 320, endPoint x: 681, endPoint y: 321, distance: 24.4
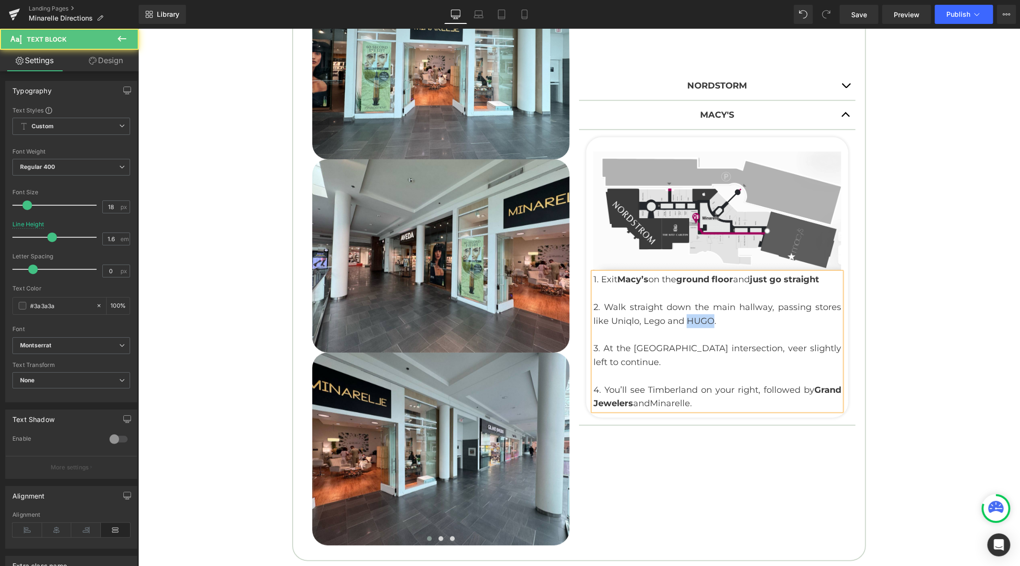
click at [681, 321] on p "2. Walk straight down the main hallway, passing stores like Uniqlo, Lego and HU…" at bounding box center [717, 314] width 248 height 28
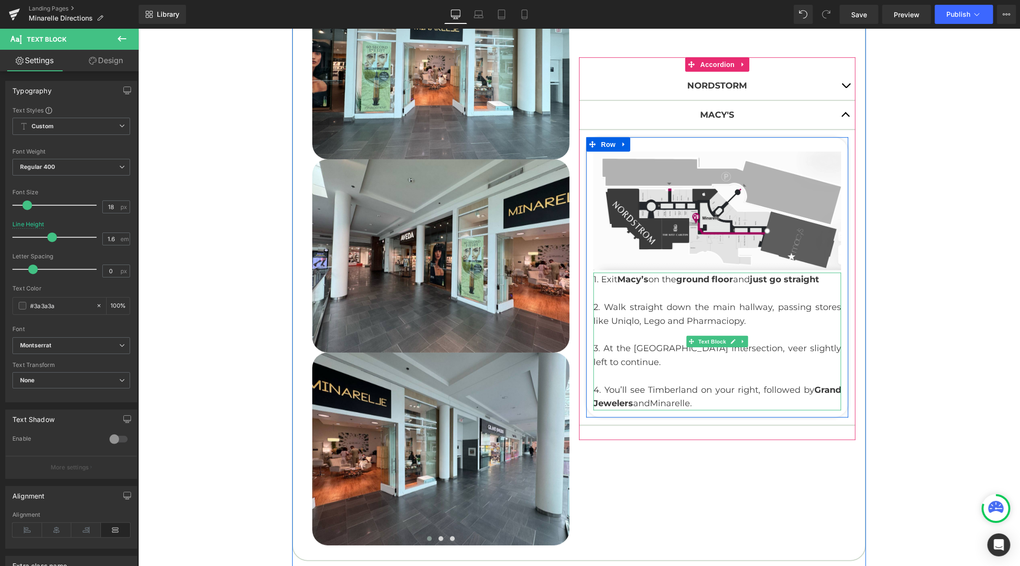
click at [655, 352] on p "3. At the [GEOGRAPHIC_DATA] intersection, veer slightly left to continue." at bounding box center [717, 355] width 248 height 28
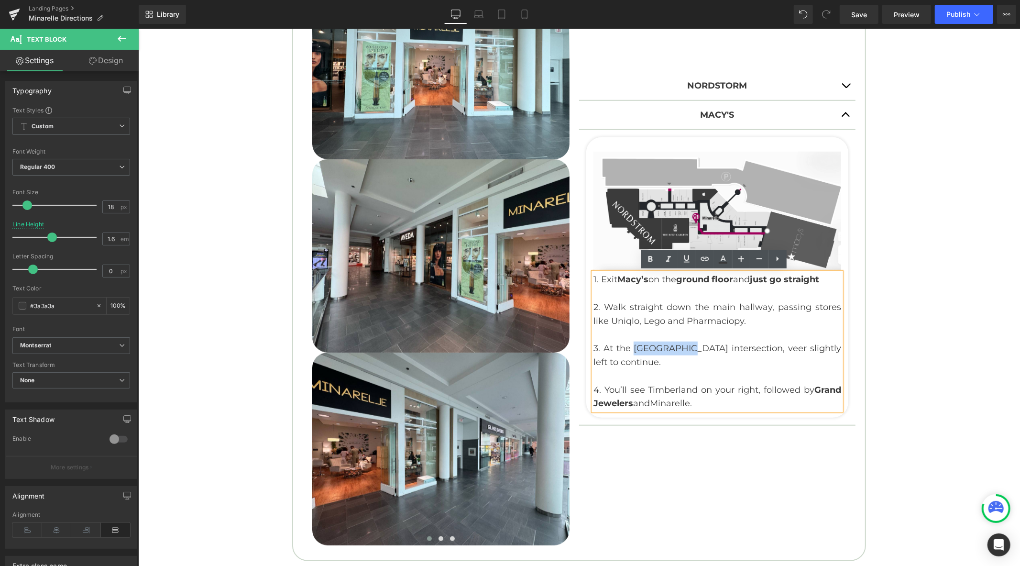
drag, startPoint x: 684, startPoint y: 349, endPoint x: 635, endPoint y: 351, distance: 49.3
click at [635, 351] on p "3. At the [GEOGRAPHIC_DATA] intersection, veer slightly left to continue." at bounding box center [717, 355] width 248 height 28
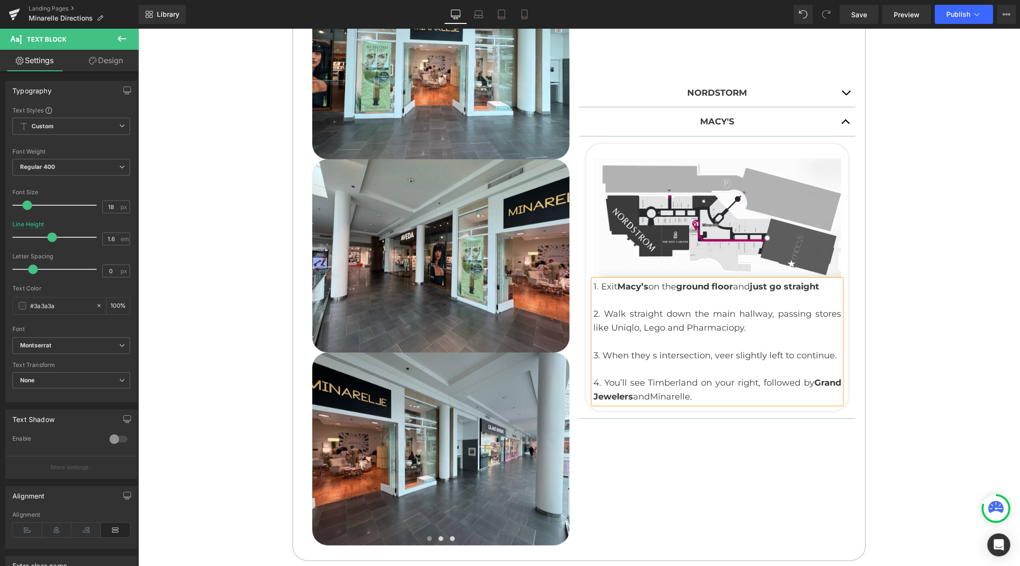
scroll to position [584, 0]
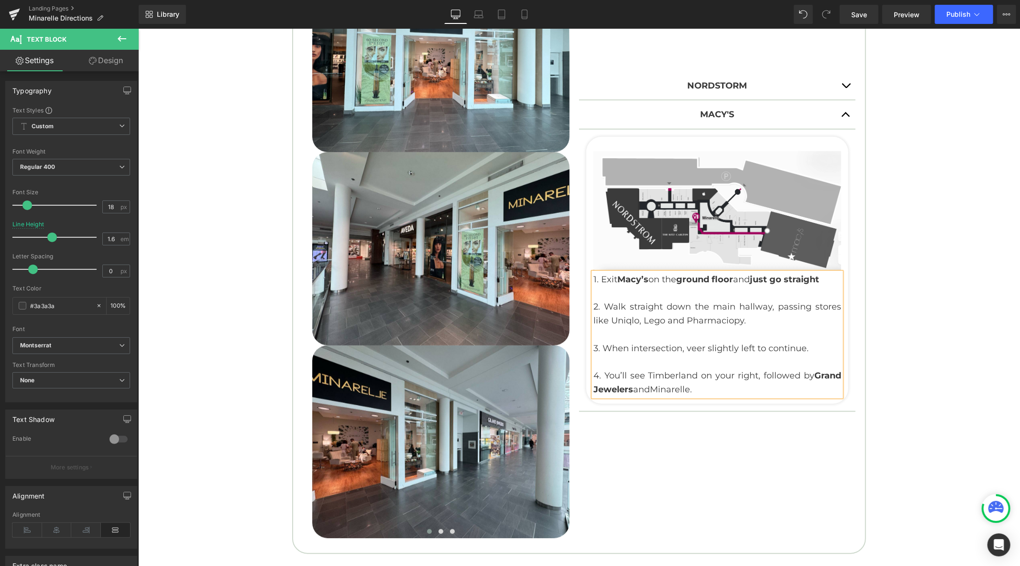
click at [843, 89] on button "button" at bounding box center [845, 85] width 19 height 28
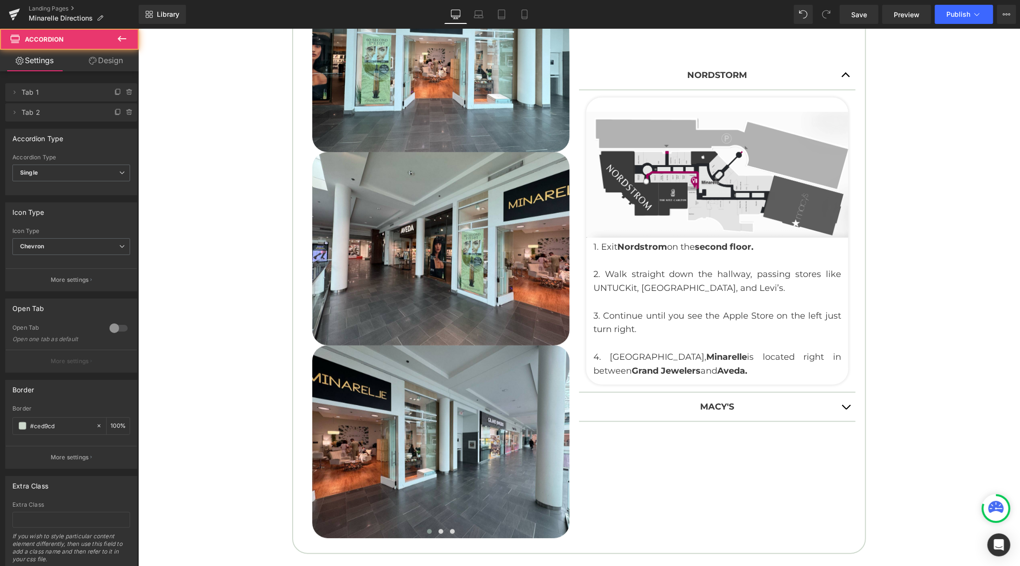
click at [841, 75] on button "button" at bounding box center [845, 75] width 19 height 28
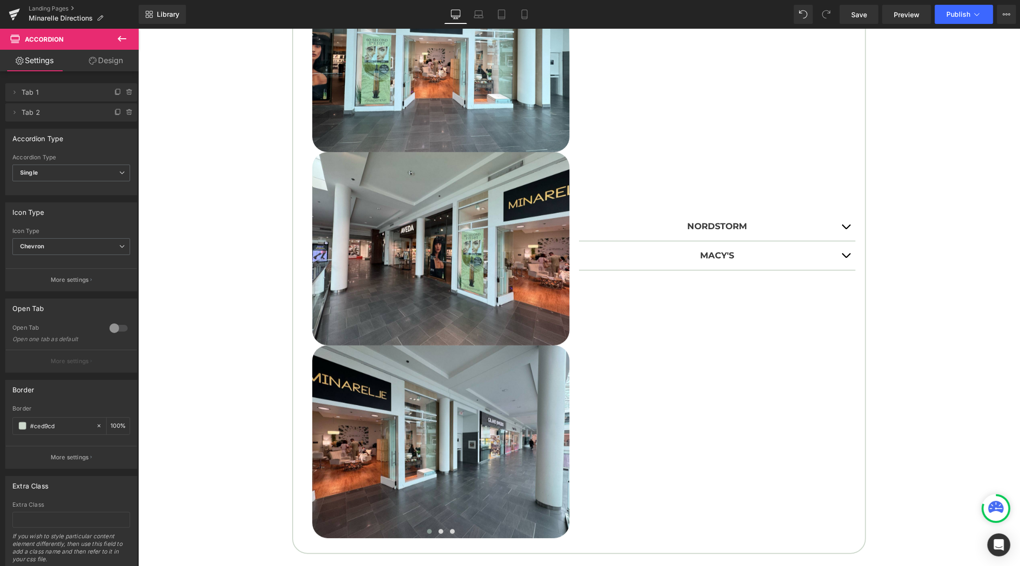
click at [842, 259] on button "button" at bounding box center [845, 255] width 19 height 28
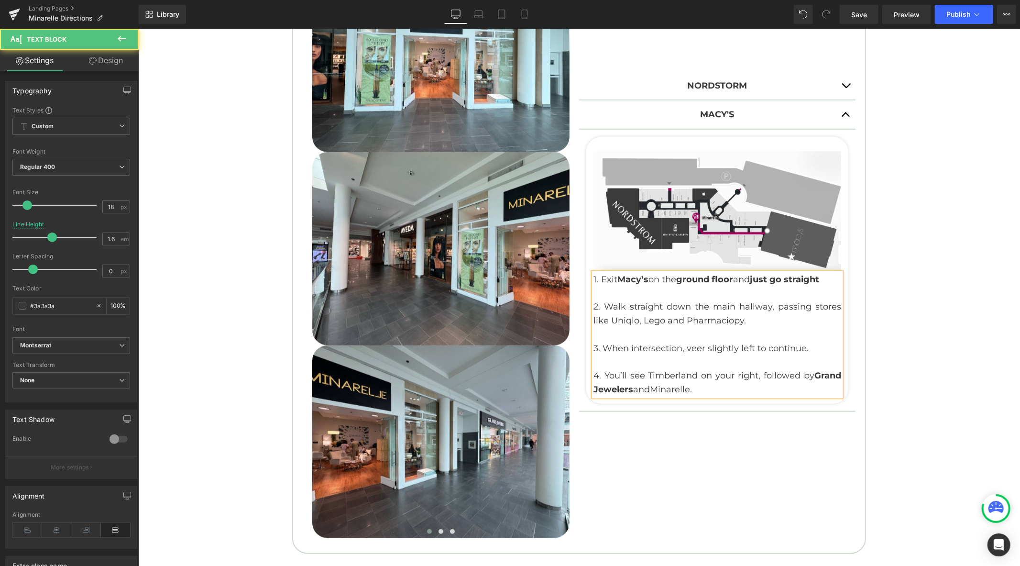
click at [625, 351] on p "3. When intersection, veer slightly left to continue." at bounding box center [717, 348] width 248 height 14
drag, startPoint x: 695, startPoint y: 347, endPoint x: 644, endPoint y: 349, distance: 51.2
click at [644, 349] on p "3. When you intersection, veer slightly left to continue." at bounding box center [717, 348] width 248 height 14
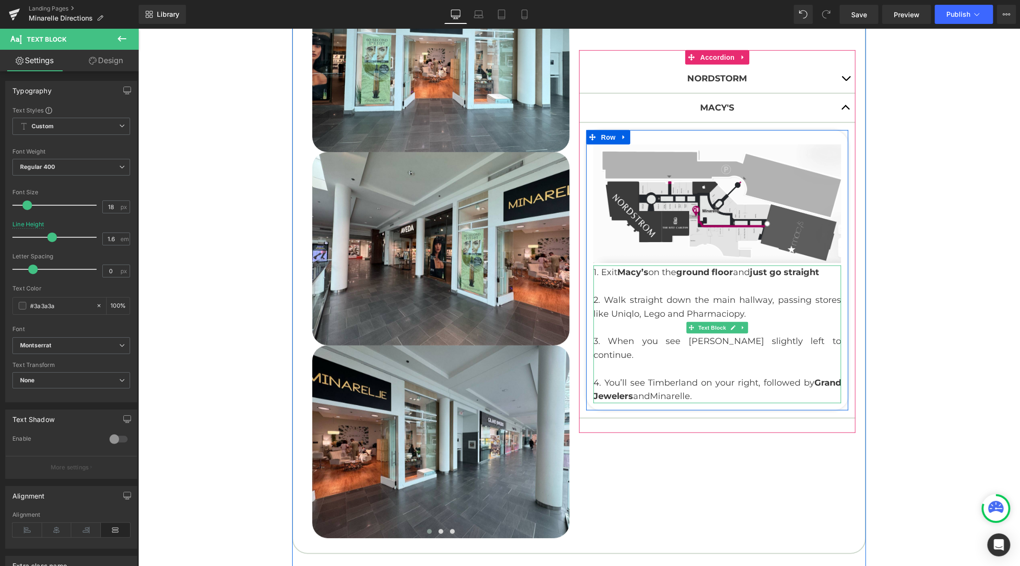
drag, startPoint x: 716, startPoint y: 349, endPoint x: 833, endPoint y: 349, distance: 117.6
click at [833, 349] on p "3. When you see [PERSON_NAME] slightly left to continue." at bounding box center [717, 348] width 248 height 28
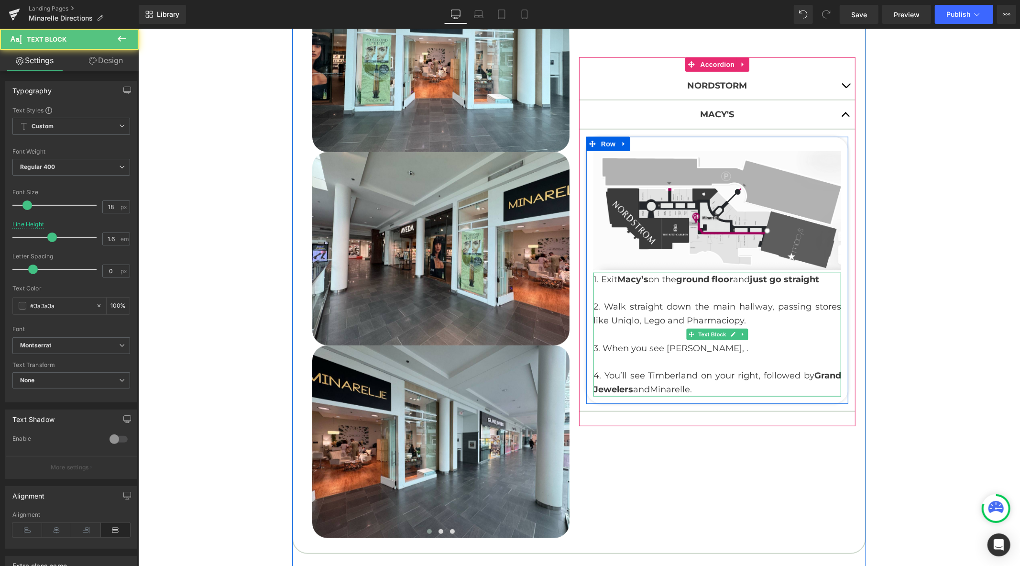
click at [716, 350] on p "3. When you see [PERSON_NAME], ." at bounding box center [717, 348] width 248 height 14
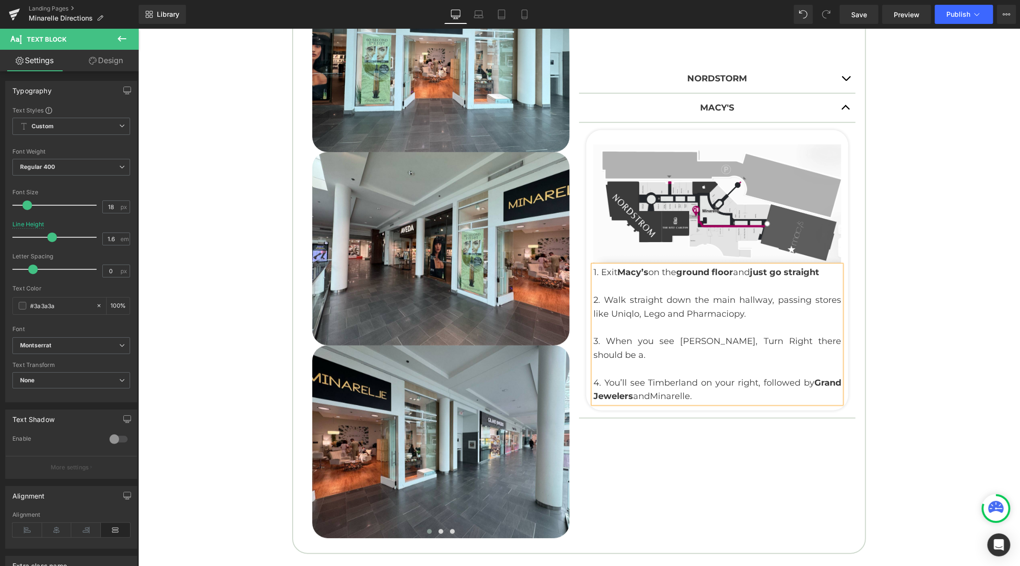
scroll to position [577, 0]
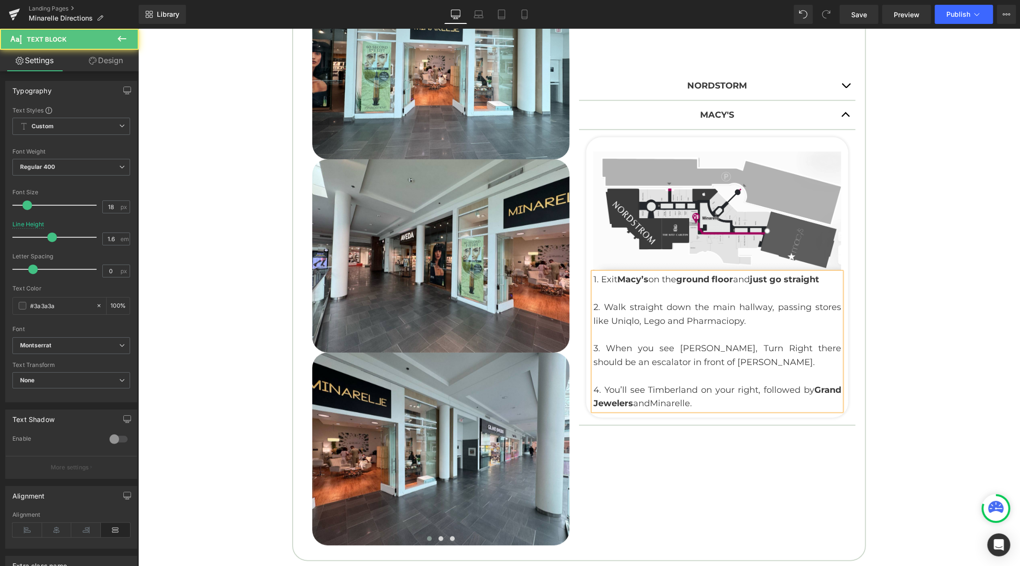
click at [689, 403] on span "Minarelle." at bounding box center [670, 402] width 42 height 11
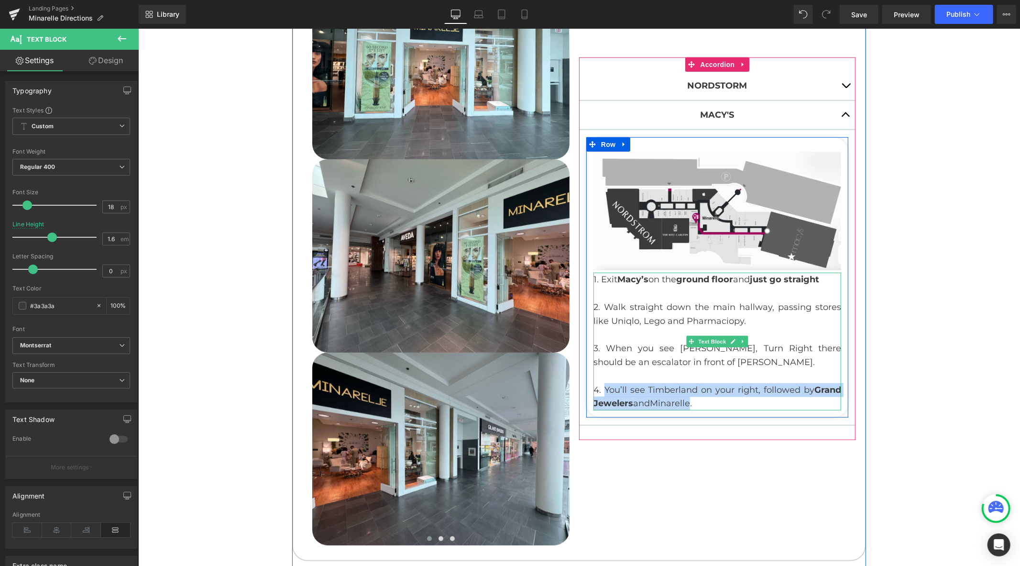
drag, startPoint x: 688, startPoint y: 404, endPoint x: 602, endPoint y: 392, distance: 86.9
click at [602, 392] on p "4. You’ll see Timberland on your right, followed by Grand Jewelers and Minarell…" at bounding box center [717, 397] width 248 height 28
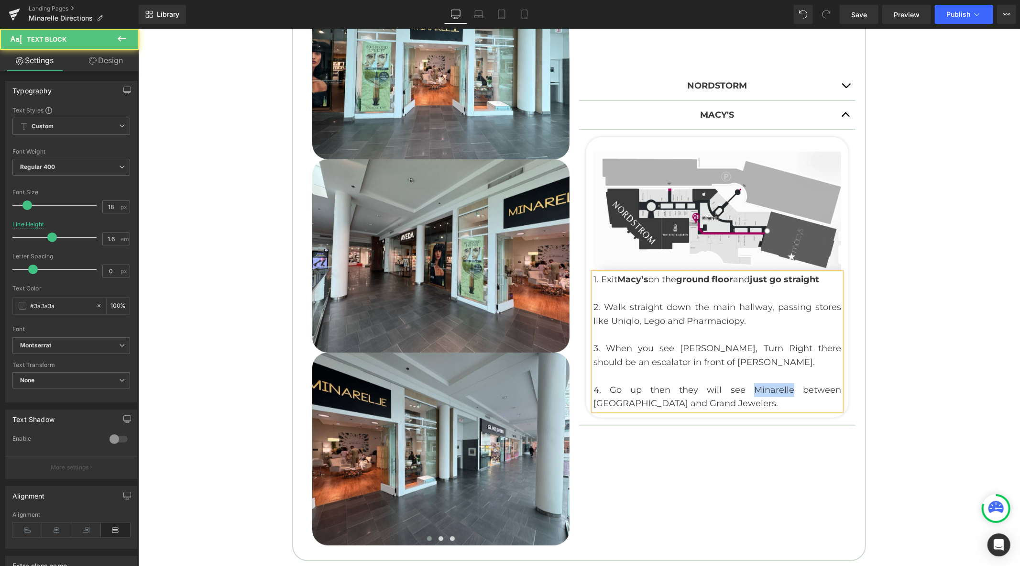
drag, startPoint x: 746, startPoint y: 388, endPoint x: 709, endPoint y: 389, distance: 36.8
click at [709, 389] on p "4. Go up then they will see Minarelle between [GEOGRAPHIC_DATA] and Grand Jewel…" at bounding box center [717, 397] width 248 height 28
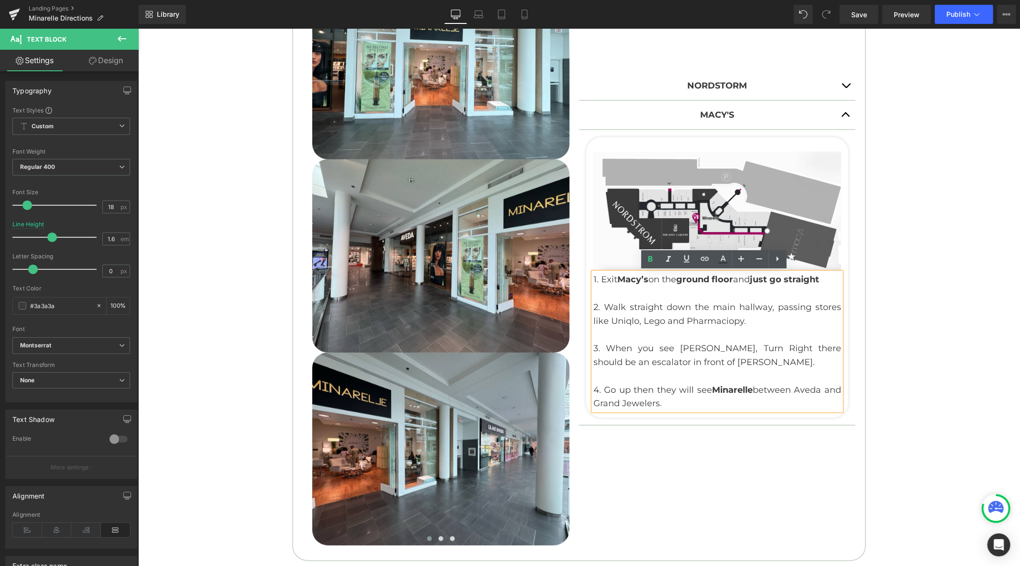
click at [777, 457] on div "Nordstorm Text Block Image 1. Exit Nordstrom on the second floor . 2. Walk stra…" at bounding box center [717, 248] width 276 height 593
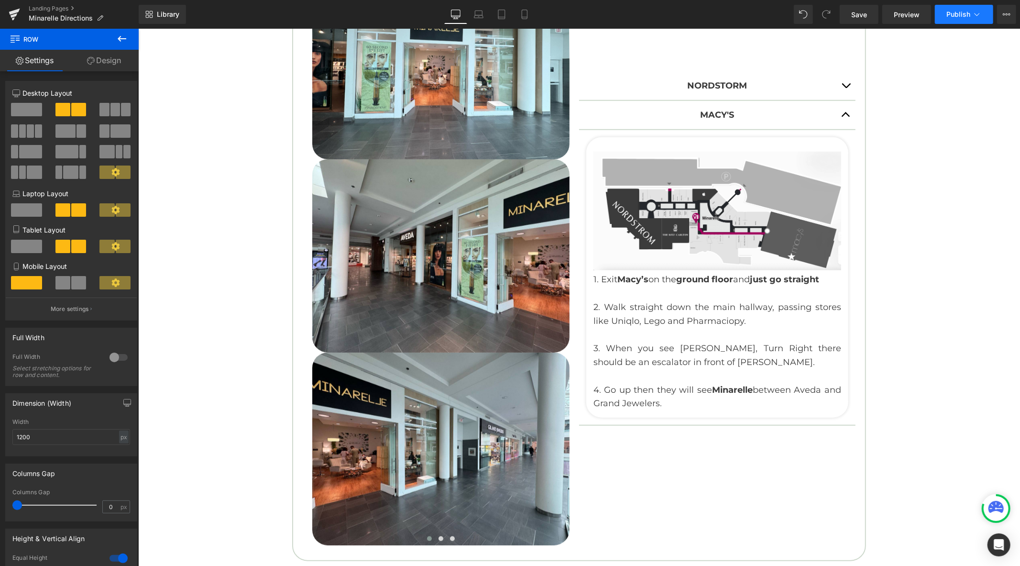
click at [952, 10] on button "Publish" at bounding box center [964, 14] width 58 height 19
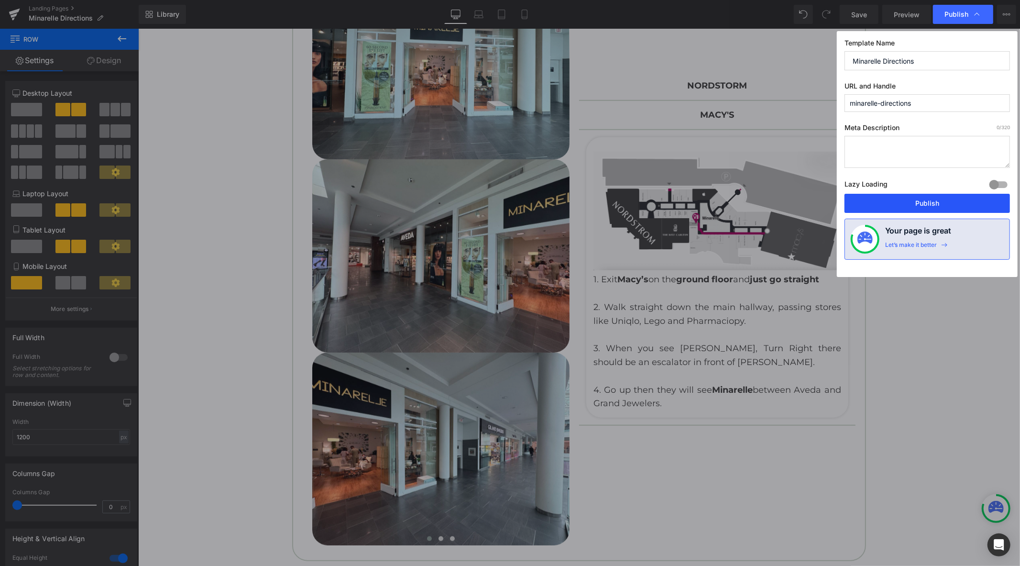
click at [896, 197] on button "Publish" at bounding box center [926, 203] width 165 height 19
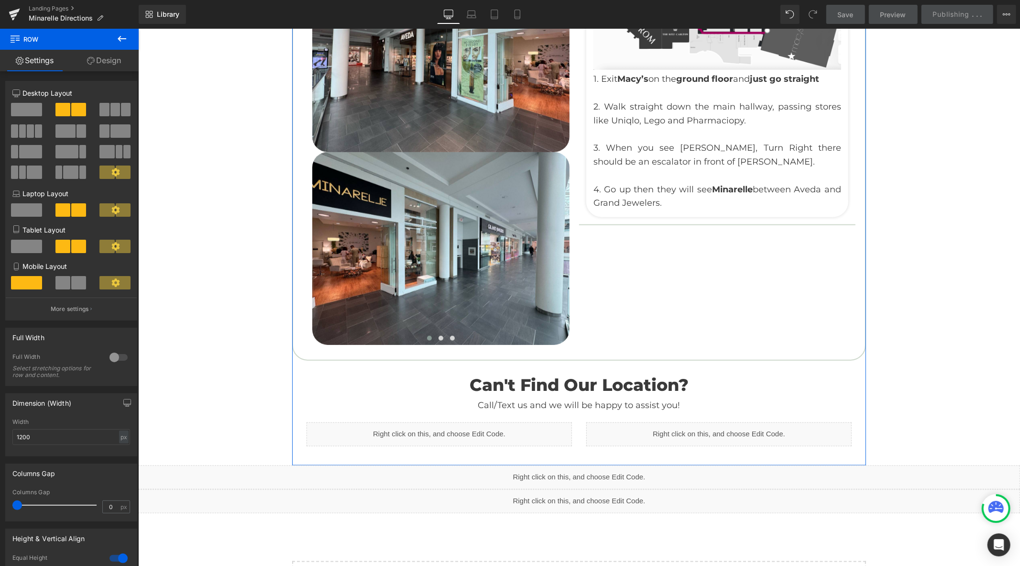
scroll to position [843, 0]
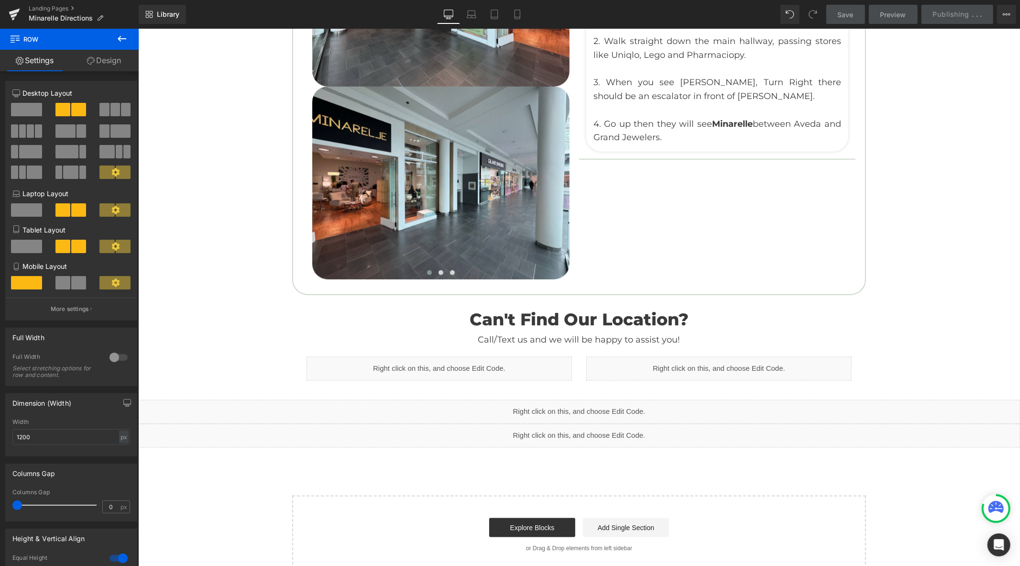
click at [587, 409] on div "Liquid" at bounding box center [579, 411] width 882 height 24
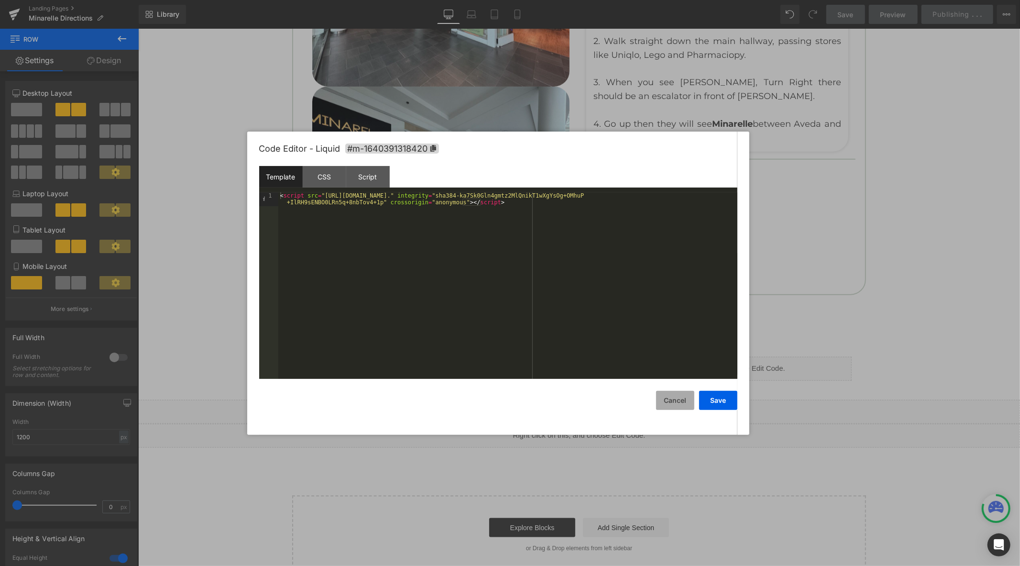
click at [682, 403] on button "Cancel" at bounding box center [675, 400] width 38 height 19
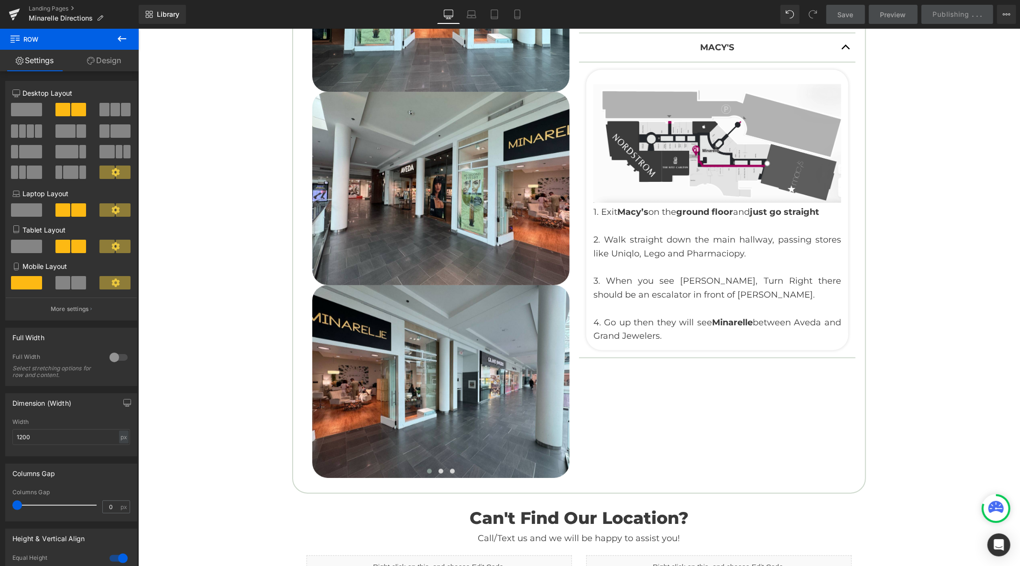
scroll to position [524, 0]
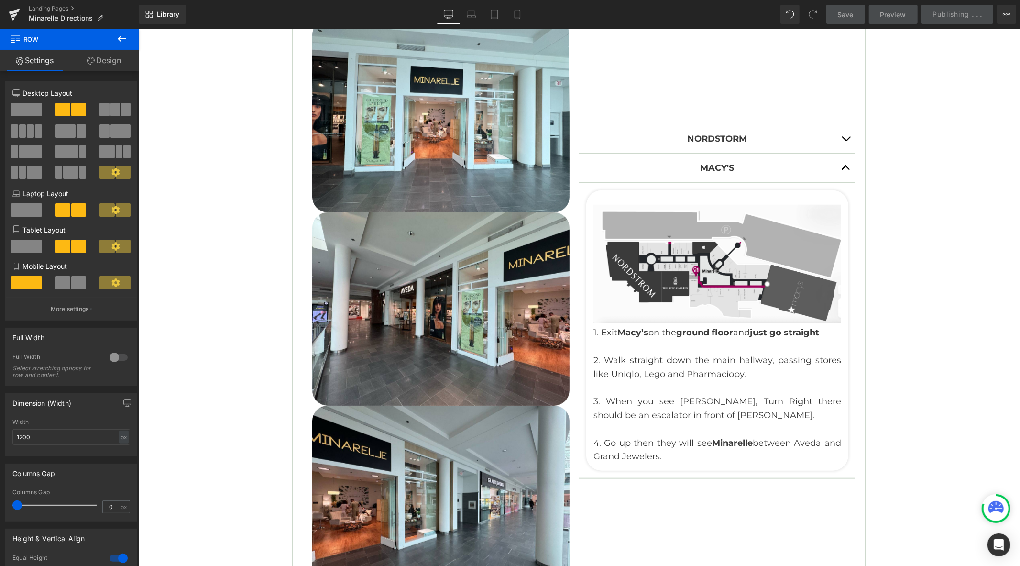
click at [845, 141] on span "button" at bounding box center [845, 141] width 0 height 0
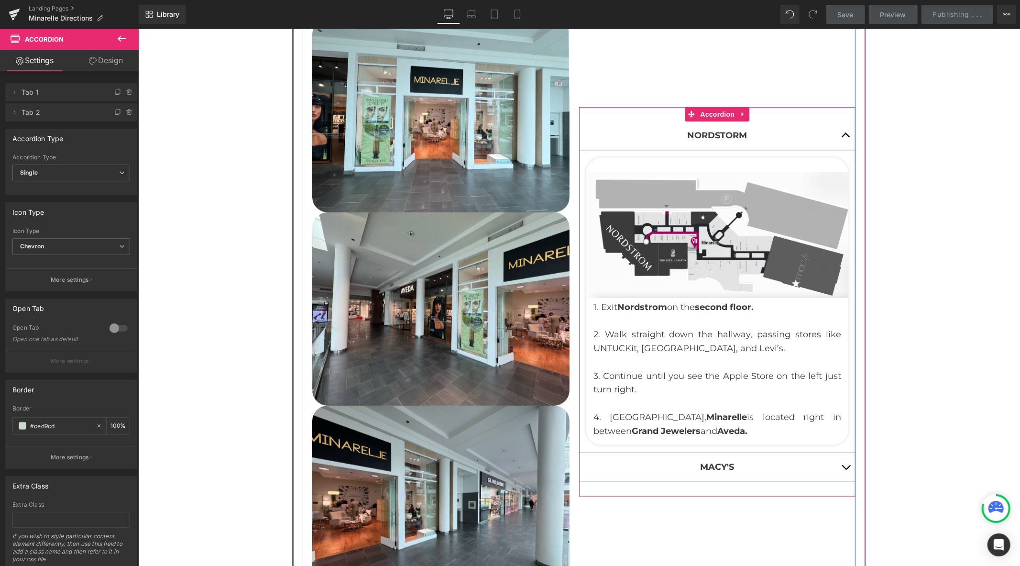
click at [845, 137] on span "button" at bounding box center [845, 137] width 0 height 0
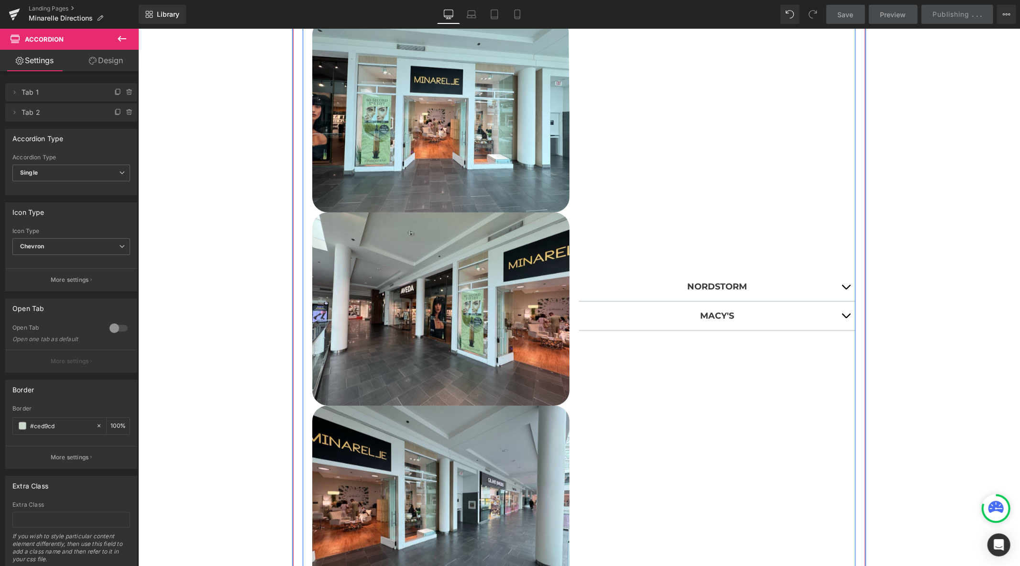
click at [839, 317] on button "button" at bounding box center [845, 315] width 19 height 28
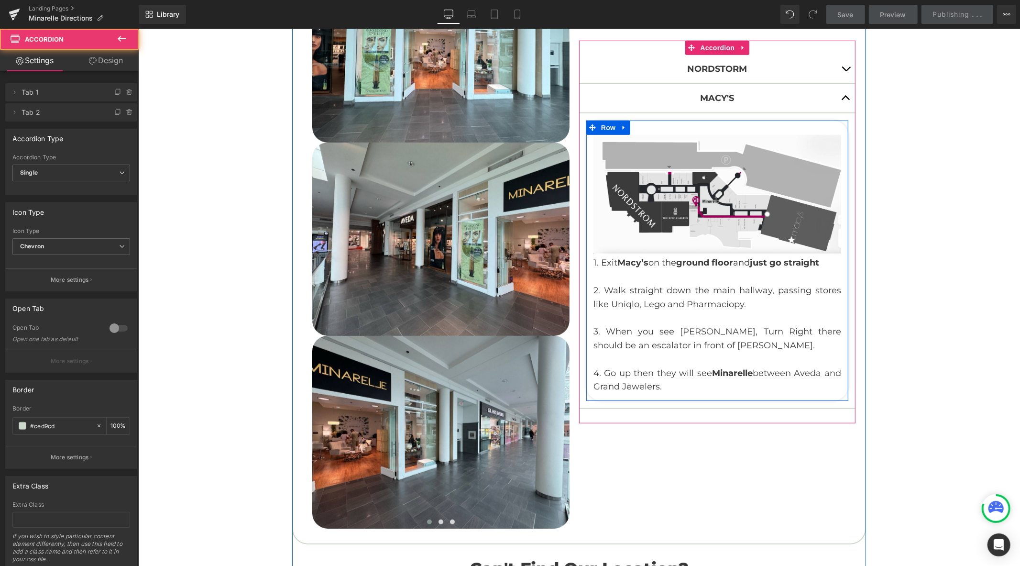
scroll to position [630, 0]
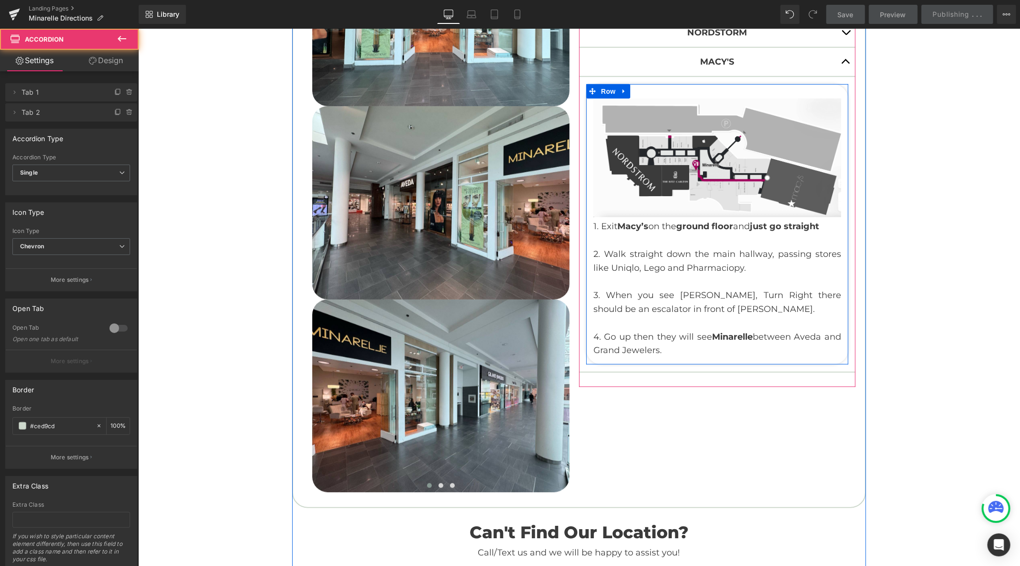
click at [723, 278] on p at bounding box center [717, 281] width 248 height 14
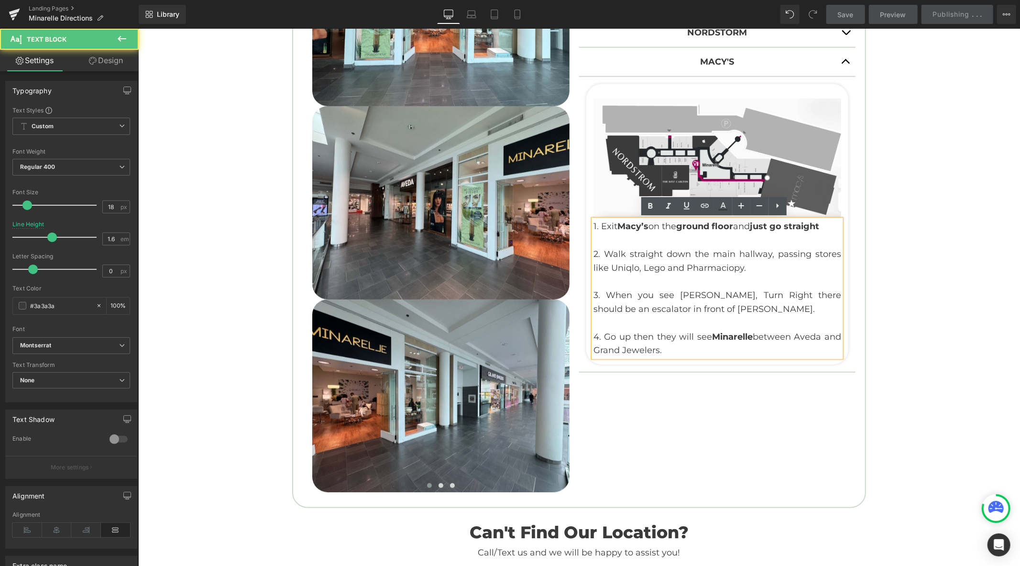
click at [739, 298] on p "3. When you see [PERSON_NAME], Turn Right there should be an escalator in front…" at bounding box center [717, 302] width 248 height 28
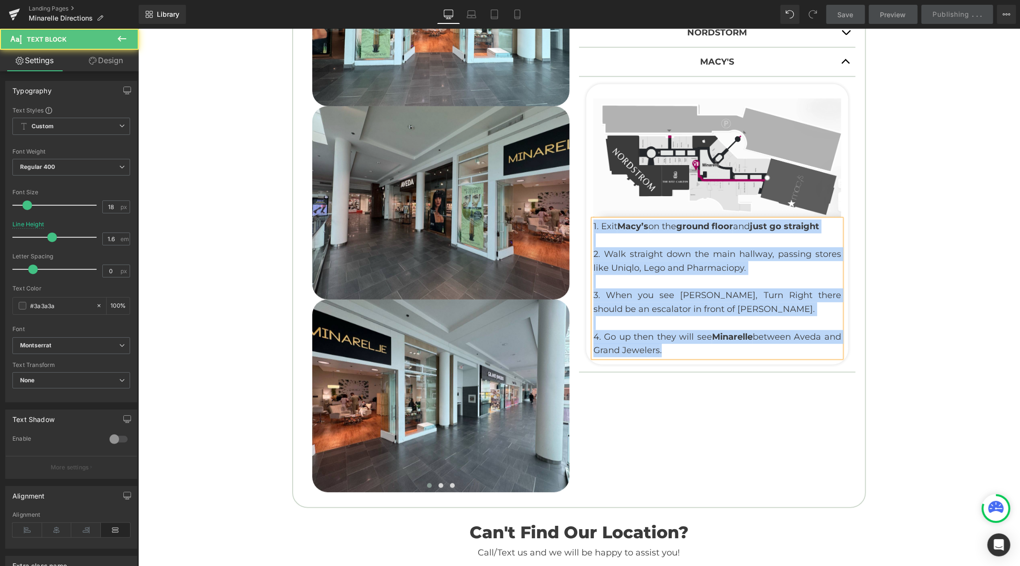
copy div "1. Exit Macy’s on the ground floor and just go straight 2. Walk straight down t…"
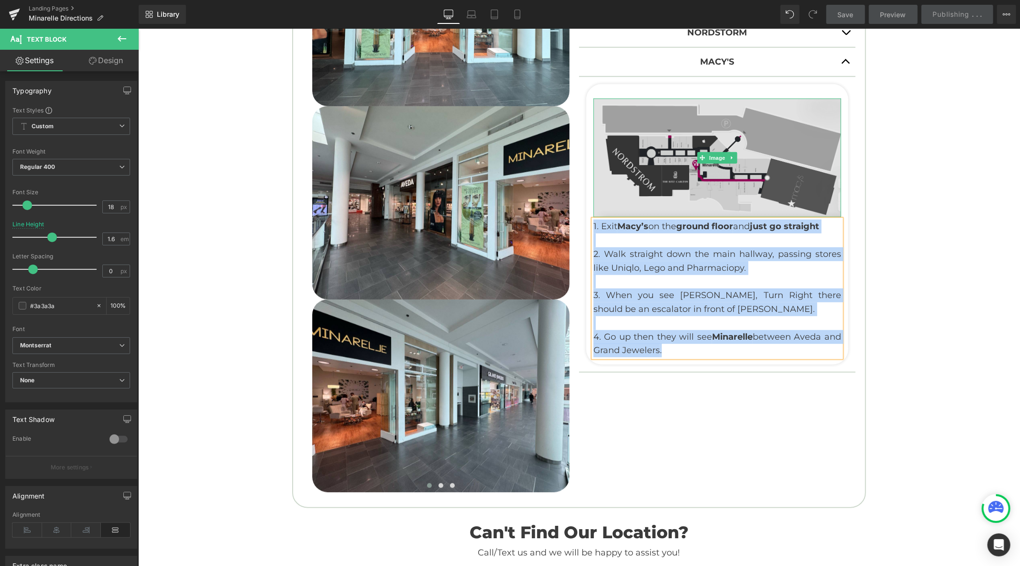
scroll to position [524, 0]
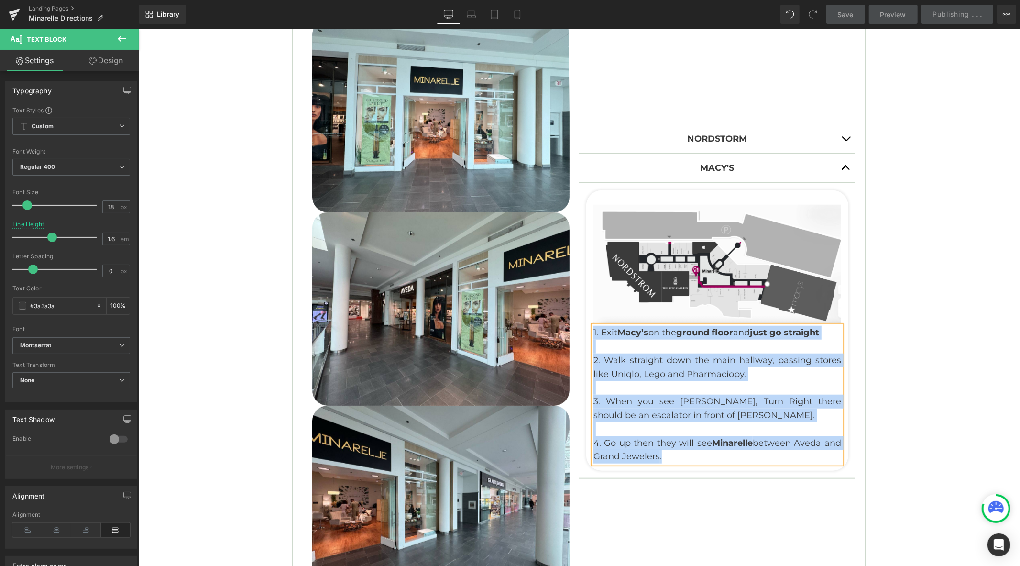
click at [843, 134] on button "button" at bounding box center [845, 138] width 19 height 28
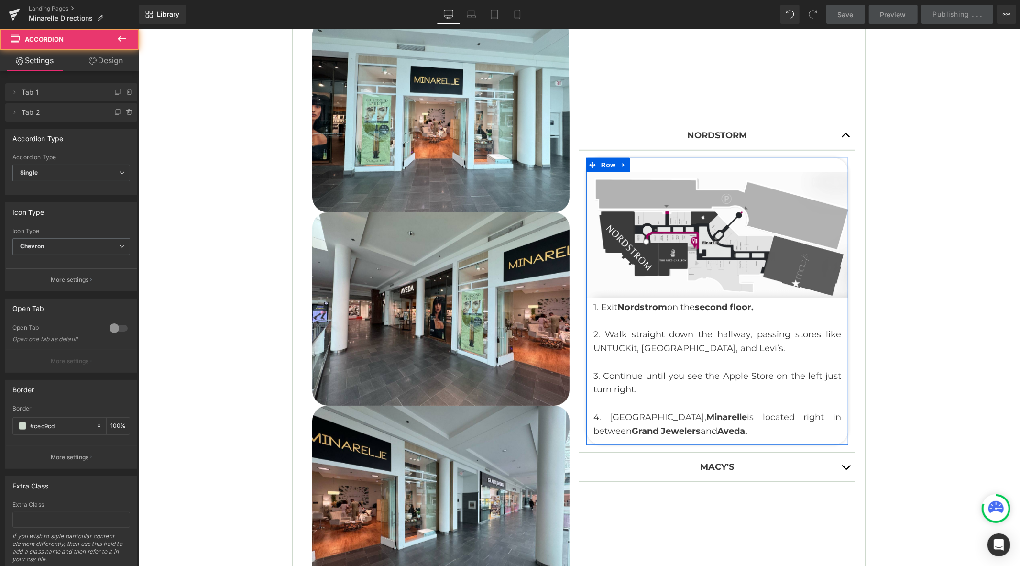
click at [734, 338] on p "2. Walk straight down the hallway, passing stores like UNTUCKit, [GEOGRAPHIC_DA…" at bounding box center [717, 341] width 248 height 28
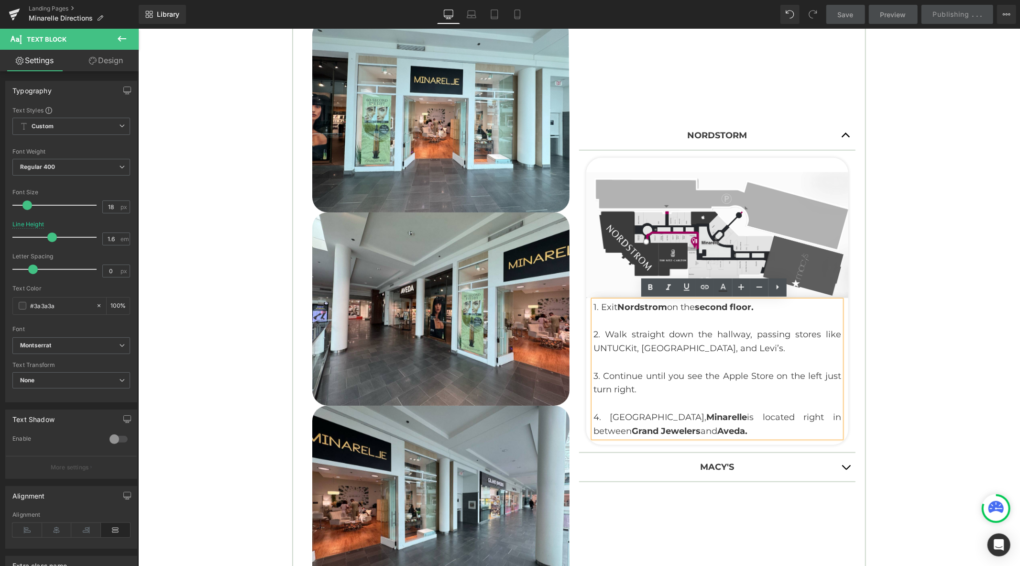
click at [755, 349] on p "2. Walk straight down the hallway, passing stores like UNTUCKit, [GEOGRAPHIC_DA…" at bounding box center [717, 341] width 248 height 28
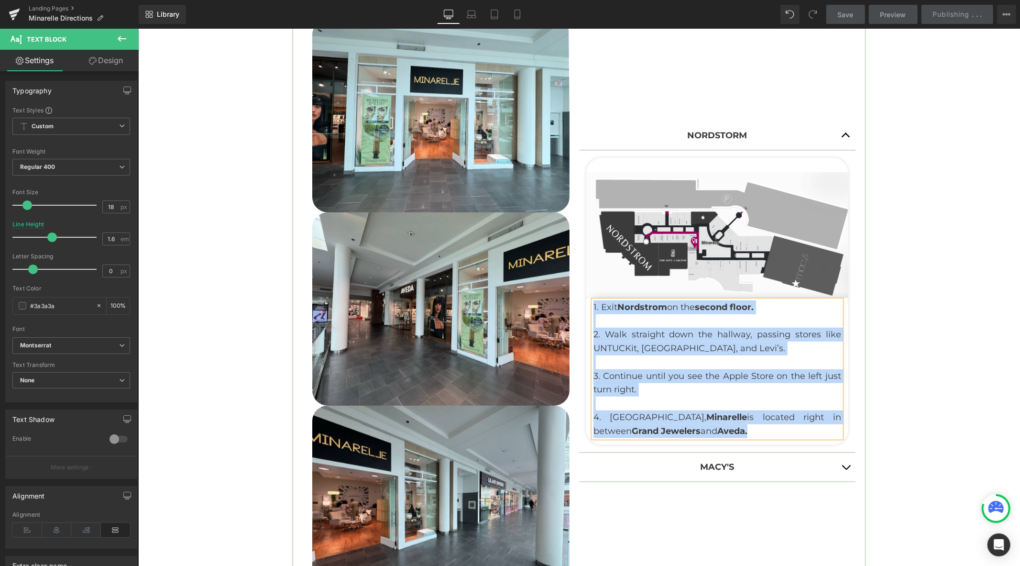
copy div "1. Exit Nordstrom on the second floor . 2. Walk straight down the hallway, pass…"
